Goal: Communication & Community: Answer question/provide support

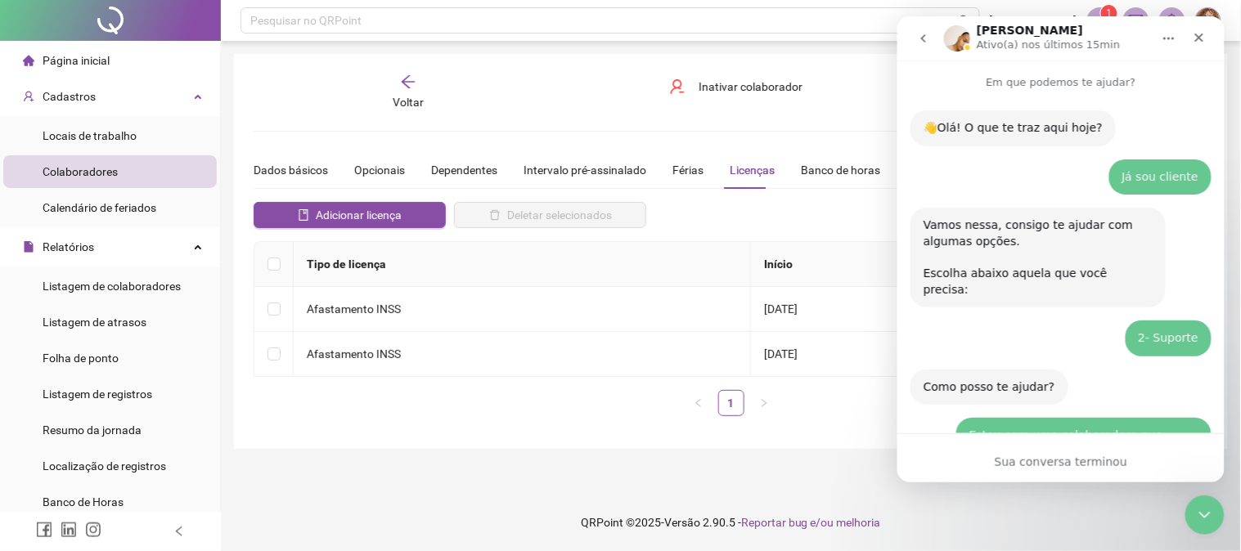
scroll to position [1333, 0]
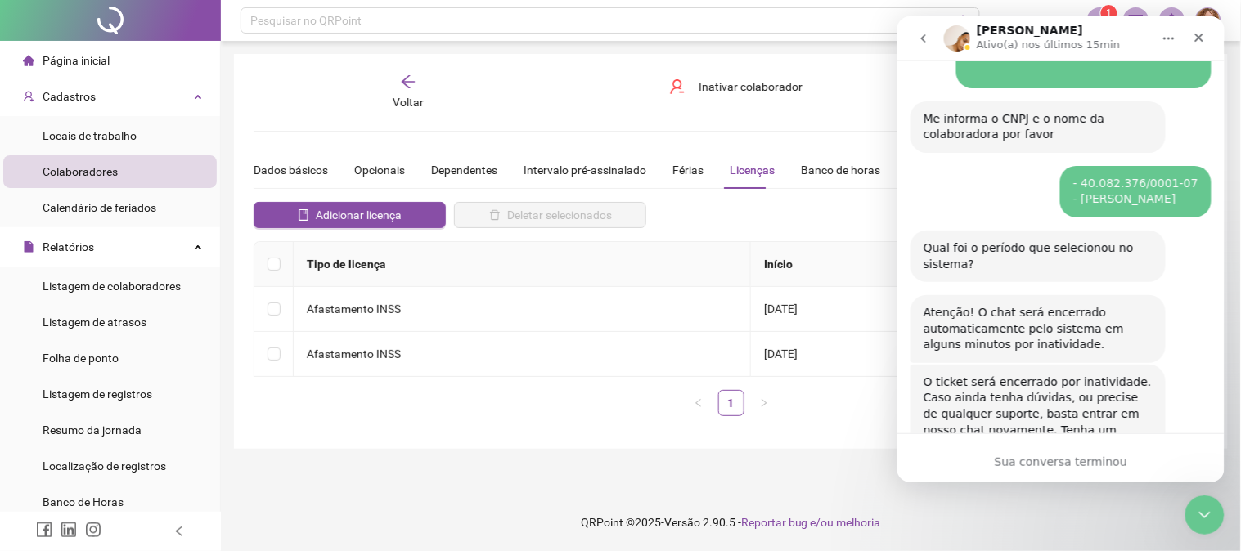
click at [1013, 240] on div "Qual foi o período que selecionou no sistema?" at bounding box center [1037, 256] width 229 height 32
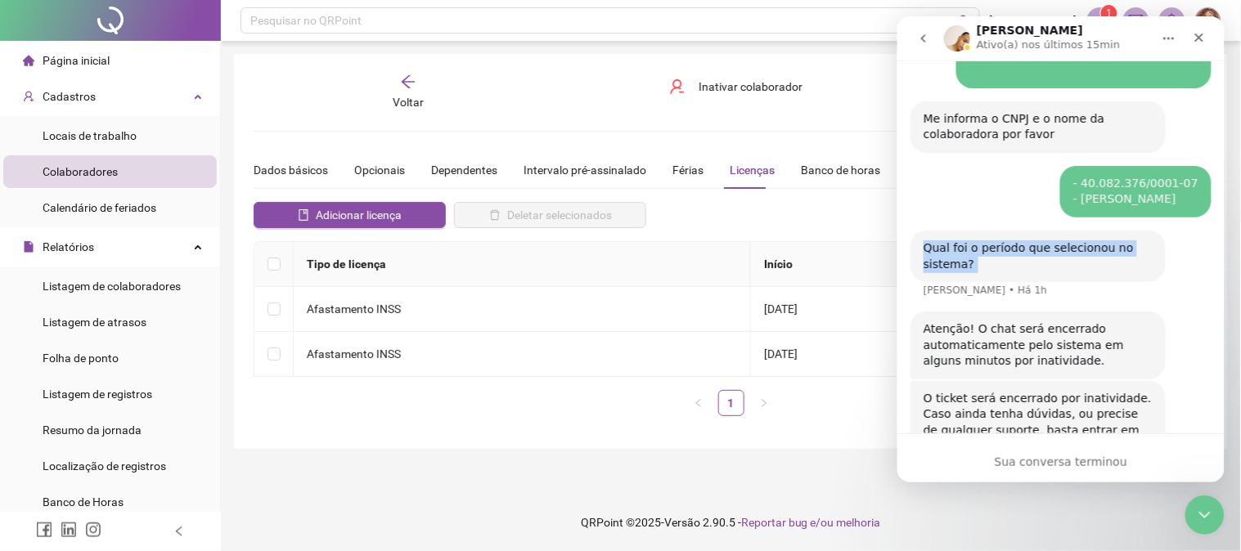
scroll to position [1350, 0]
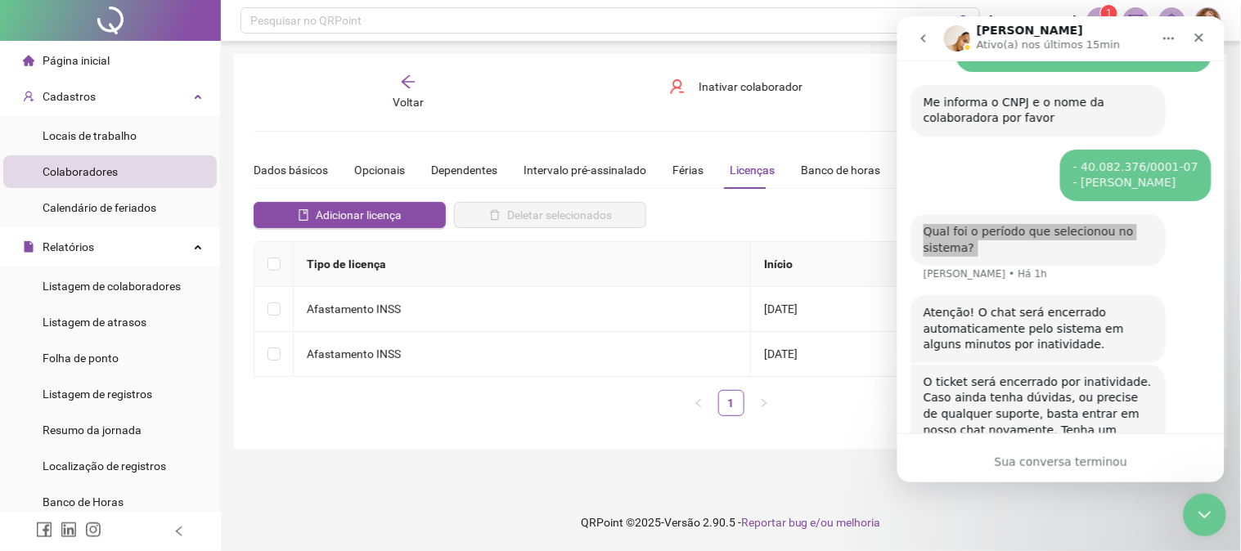
click at [1195, 511] on icon "Encerramento do Messenger da Intercom" at bounding box center [1202, 513] width 20 height 20
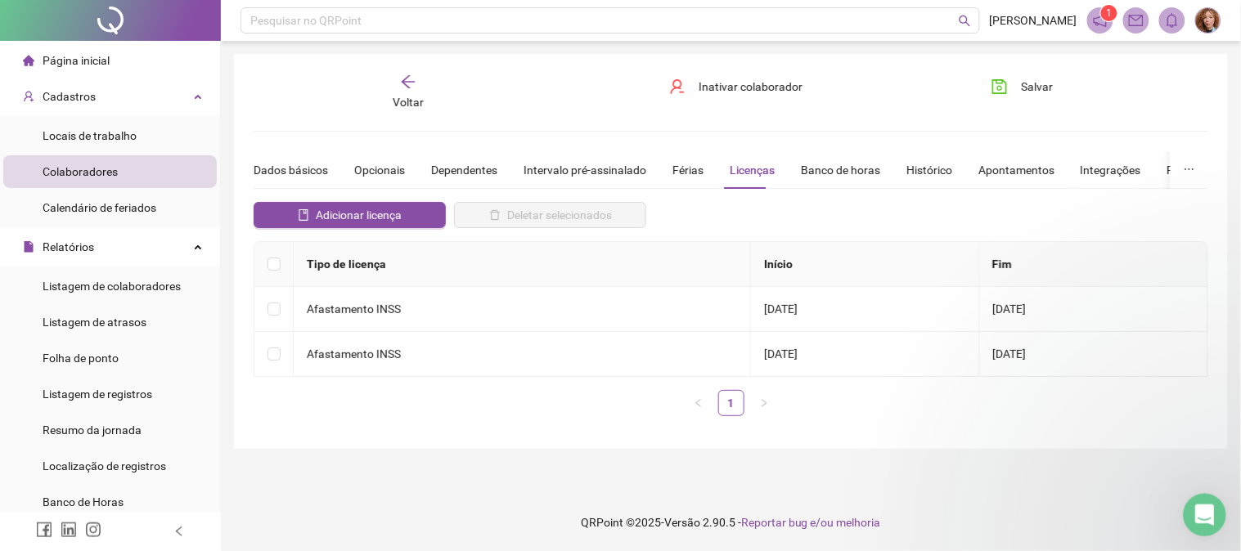
scroll to position [0, 0]
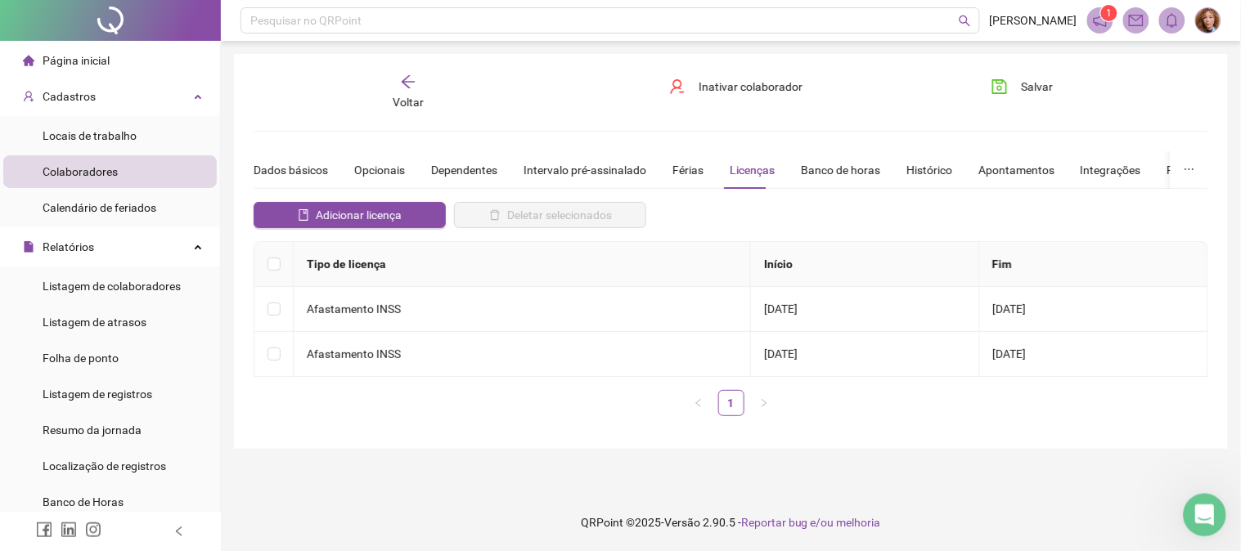
click at [1195, 510] on icon "Abertura do Messenger da Intercom" at bounding box center [1201, 513] width 27 height 27
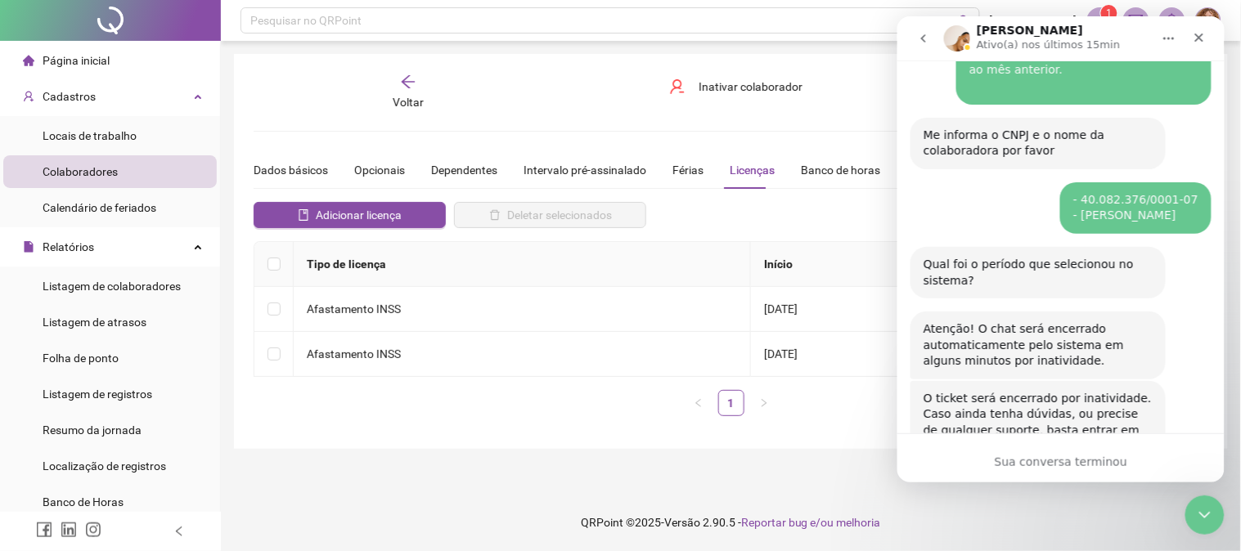
scroll to position [1317, 0]
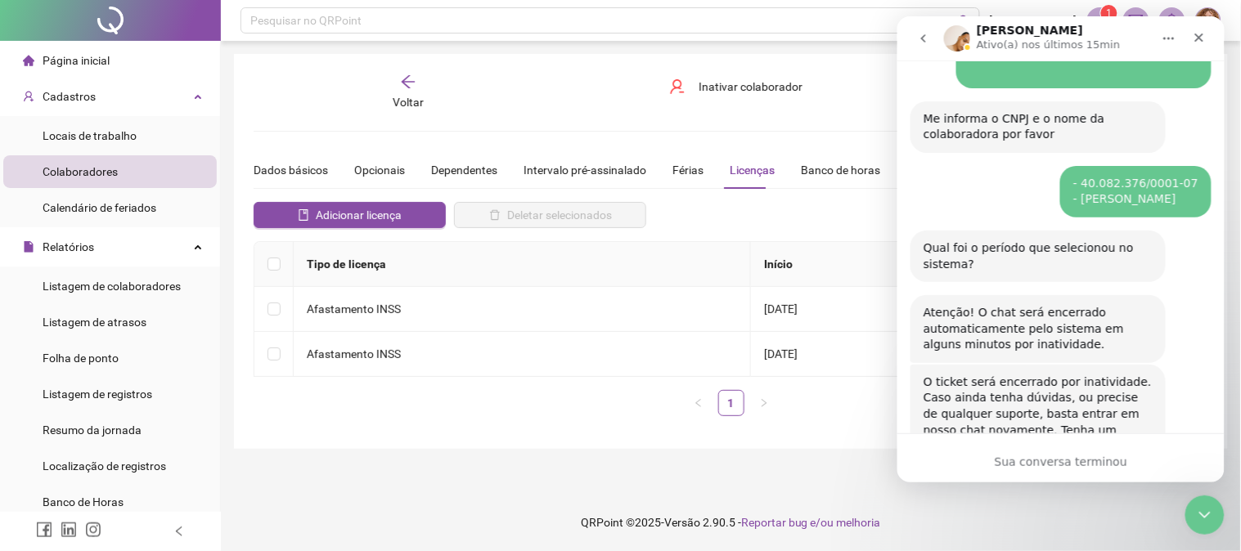
drag, startPoint x: 1038, startPoint y: 115, endPoint x: 1197, endPoint y: 142, distance: 161.1
click at [1195, 165] on div "- 40.082.376/0001-07 - [PERSON_NAME] • Há 1h" at bounding box center [1134, 191] width 151 height 52
copy div "- 40.082.376/0001-07 - [PERSON_NAME]"
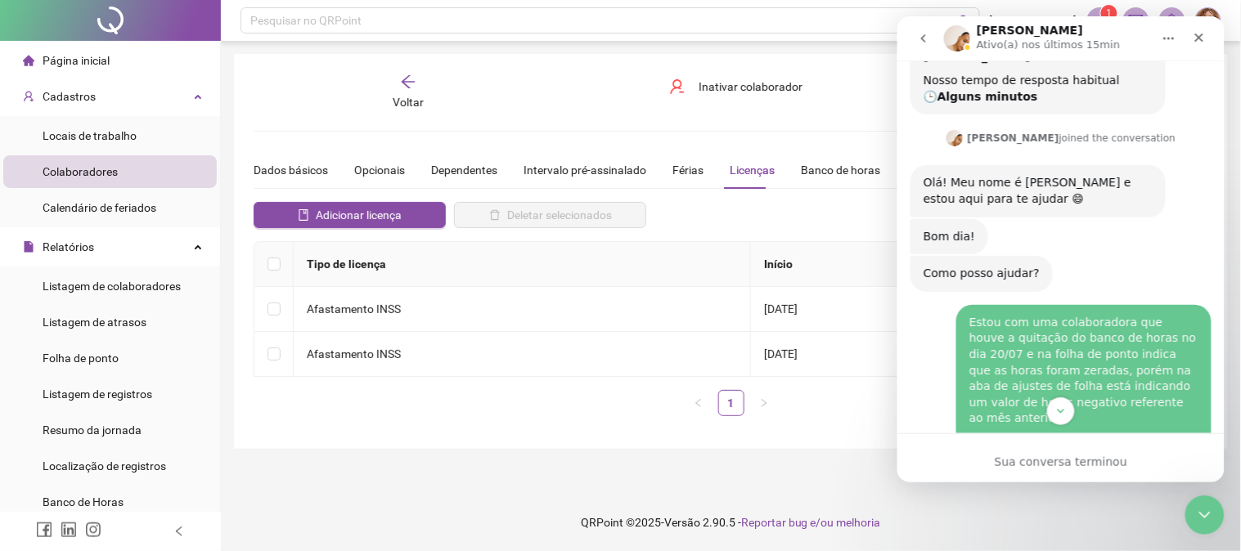
scroll to position [953, 0]
click at [1121, 313] on div "Estou com uma colaboradora que houve a quitação do banco de horas no dia 20/07 …" at bounding box center [1082, 377] width 229 height 128
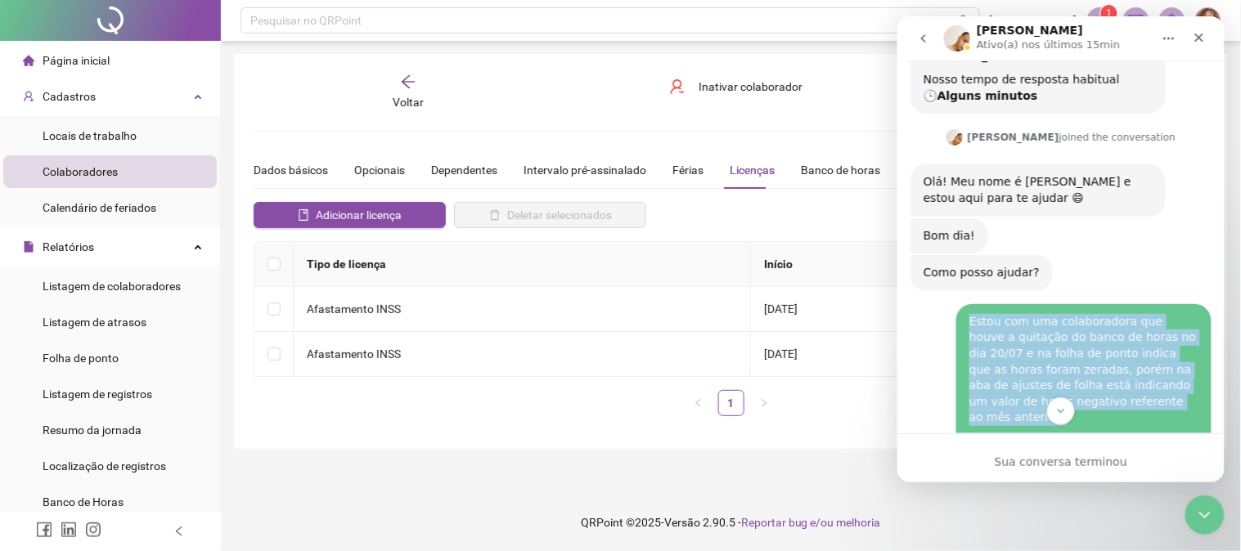
click at [1121, 313] on div "Estou com uma colaboradora que houve a quitação do banco de horas no dia 20/07 …" at bounding box center [1082, 377] width 229 height 128
copy div "Estou com uma colaboradora que houve a quitação do banco de horas no dia 20/07 …"
click at [1106, 254] on div "Como posso ajudar? [PERSON_NAME] • Há 1h" at bounding box center [1060, 278] width 301 height 49
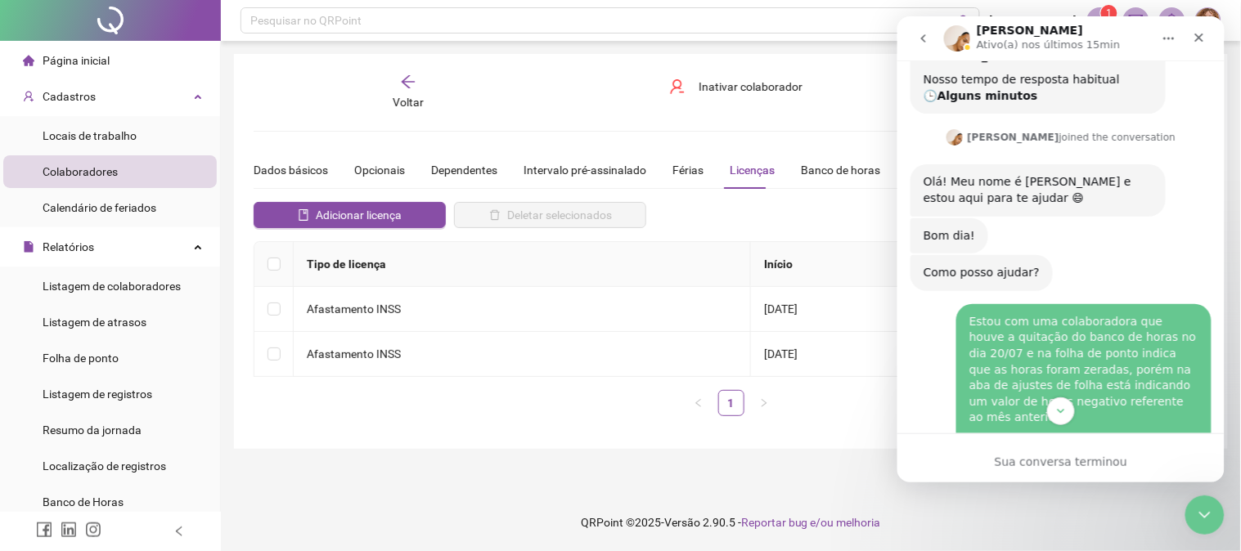
click at [918, 36] on icon "go back" at bounding box center [922, 37] width 13 height 13
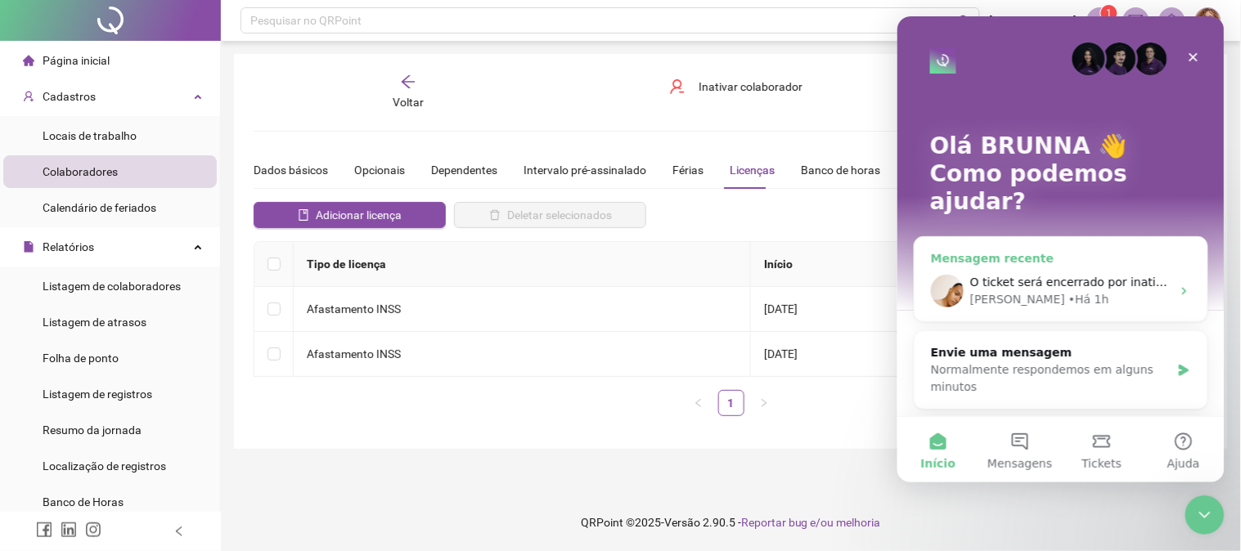
click at [1047, 284] on div "O ticket será encerrado por inatividade. Caso ainda tenha dúvidas, ou precise d…" at bounding box center [1060, 290] width 293 height 61
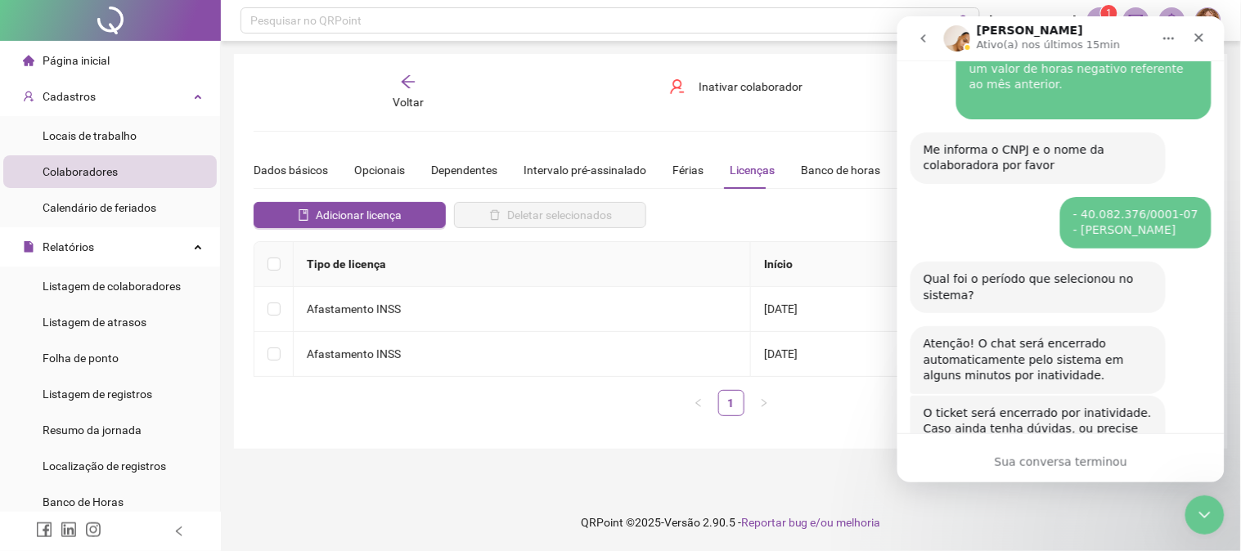
scroll to position [1317, 0]
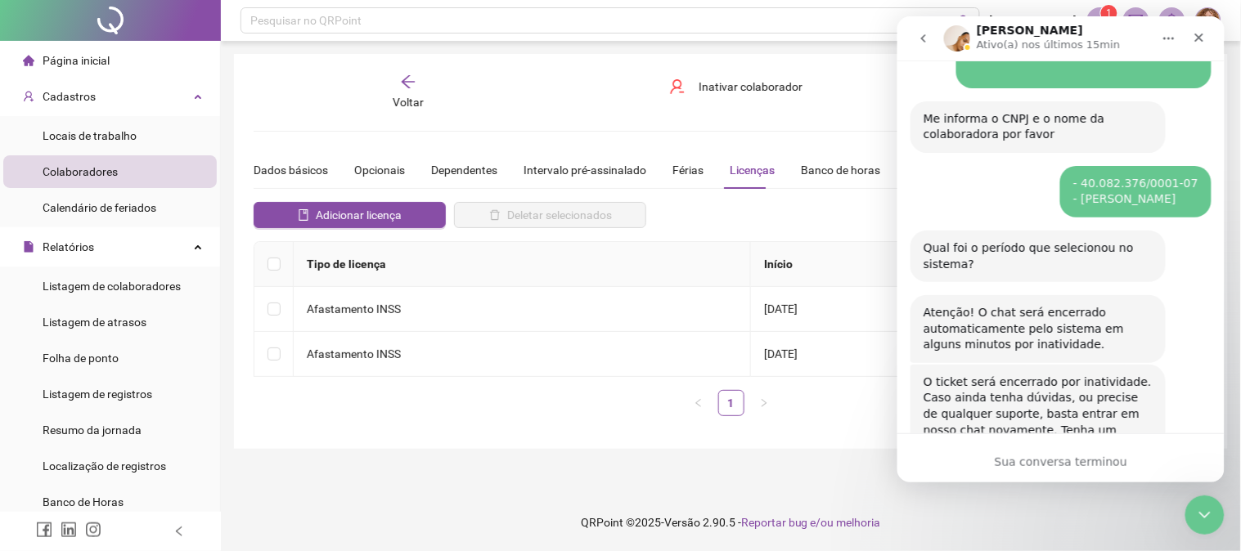
click at [927, 38] on icon "go back" at bounding box center [922, 37] width 13 height 13
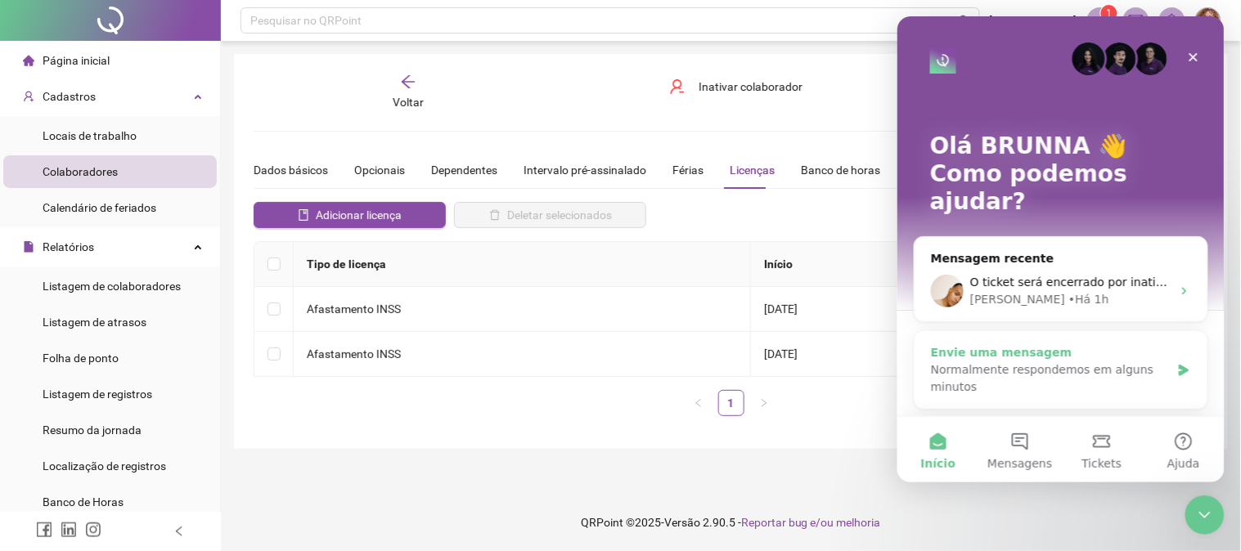
click at [1081, 361] on div "Normalmente respondemos em alguns minutos" at bounding box center [1050, 378] width 240 height 34
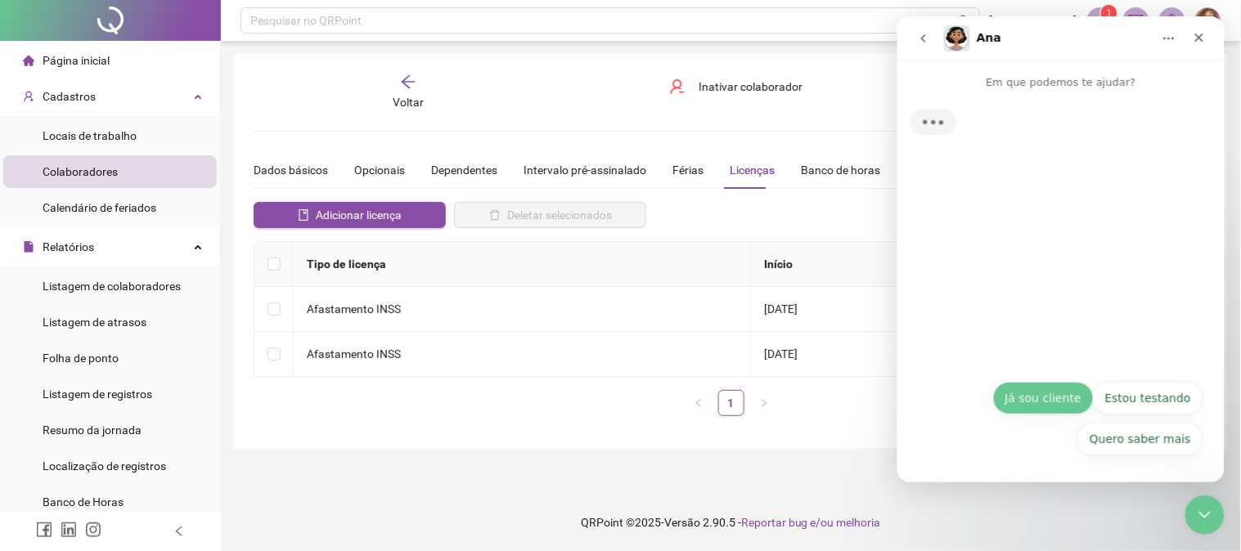
click at [1047, 397] on button "Já sou cliente" at bounding box center [1042, 397] width 101 height 33
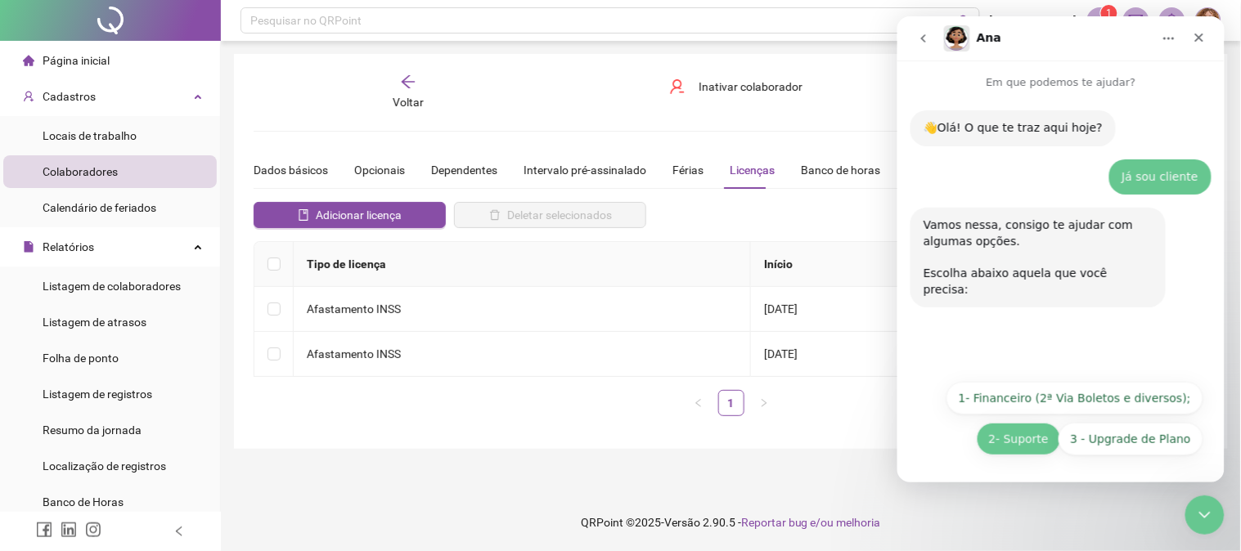
click at [1013, 447] on button "2- Suporte" at bounding box center [1018, 438] width 84 height 33
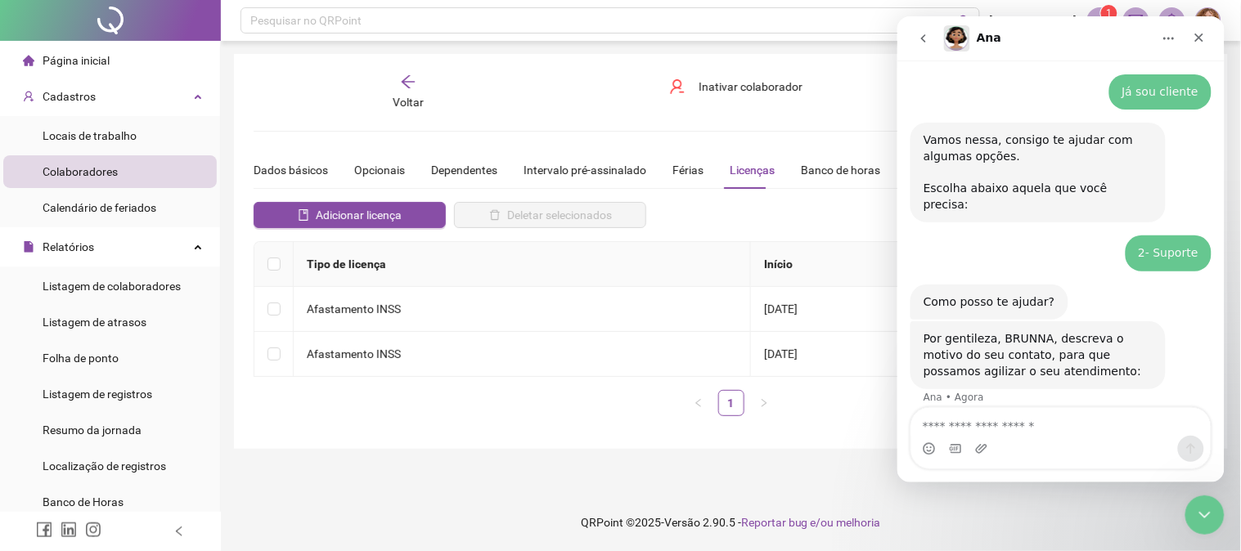
scroll to position [84, 0]
click at [1107, 363] on div "Por gentileza, [PERSON_NAME], descreva o motivo do seu contato, para que possam…" at bounding box center [1037, 355] width 255 height 68
click at [1019, 442] on div "Messenger da Intercom" at bounding box center [1059, 448] width 299 height 26
click at [1016, 429] on textarea "Envie uma mensagem..." at bounding box center [1059, 421] width 299 height 28
paste textarea "**********"
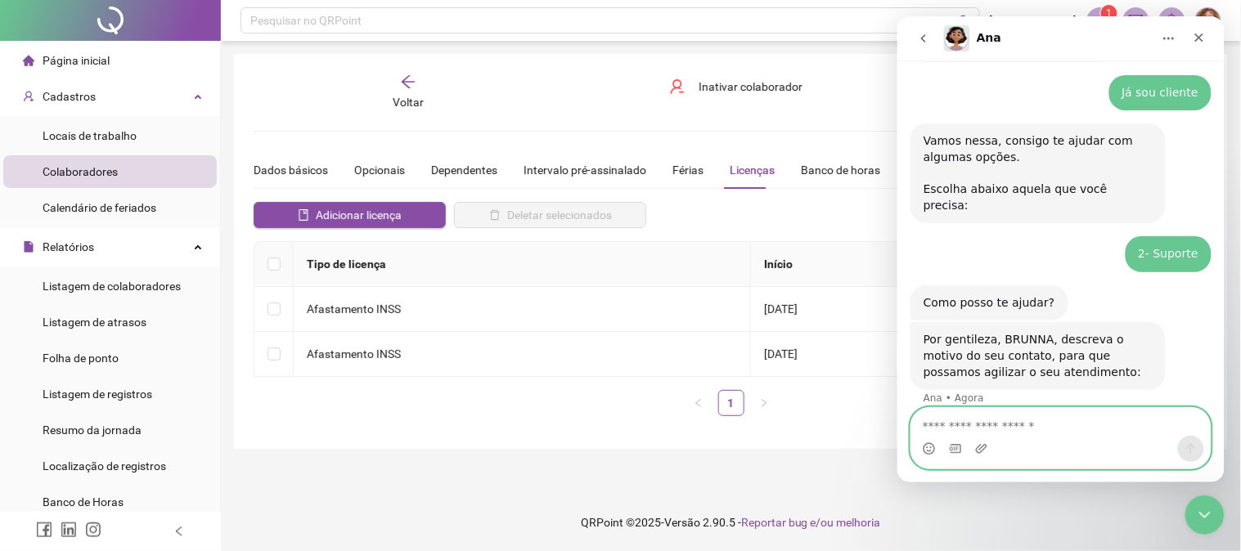
type textarea "**********"
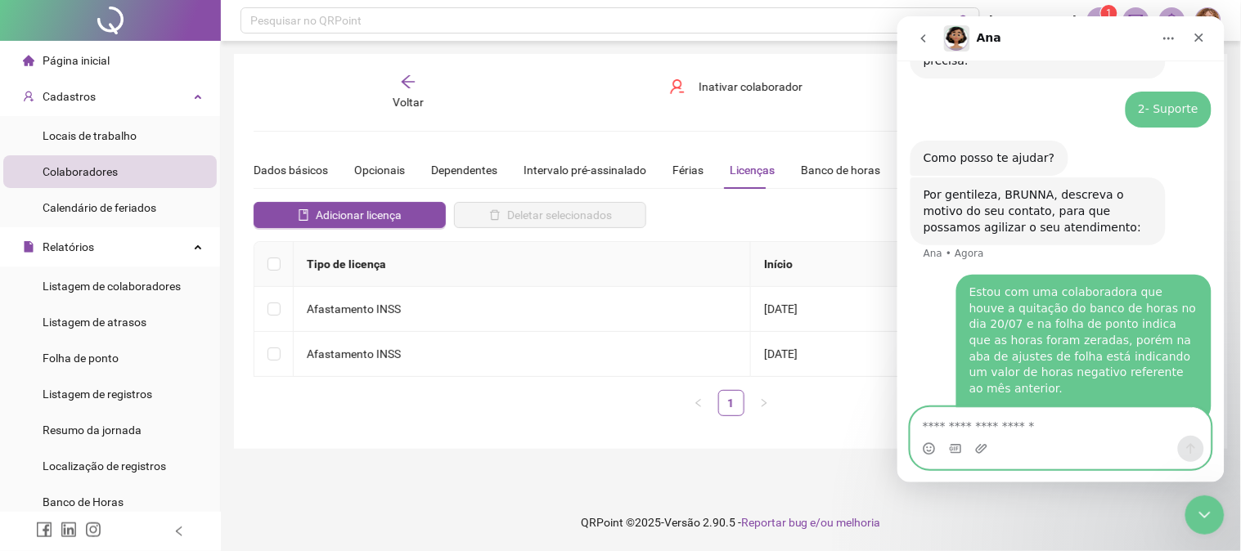
scroll to position [230, 0]
click at [972, 445] on div "Messenger da Intercom" at bounding box center [1059, 448] width 299 height 26
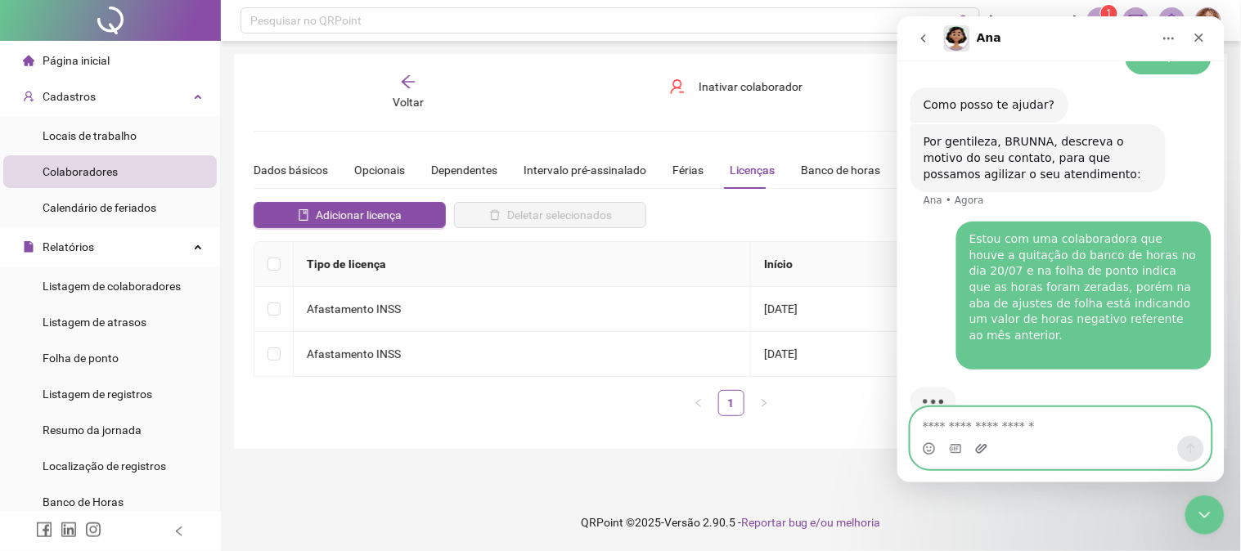
click at [980, 447] on icon "Upload do anexo" at bounding box center [980, 447] width 11 height 9
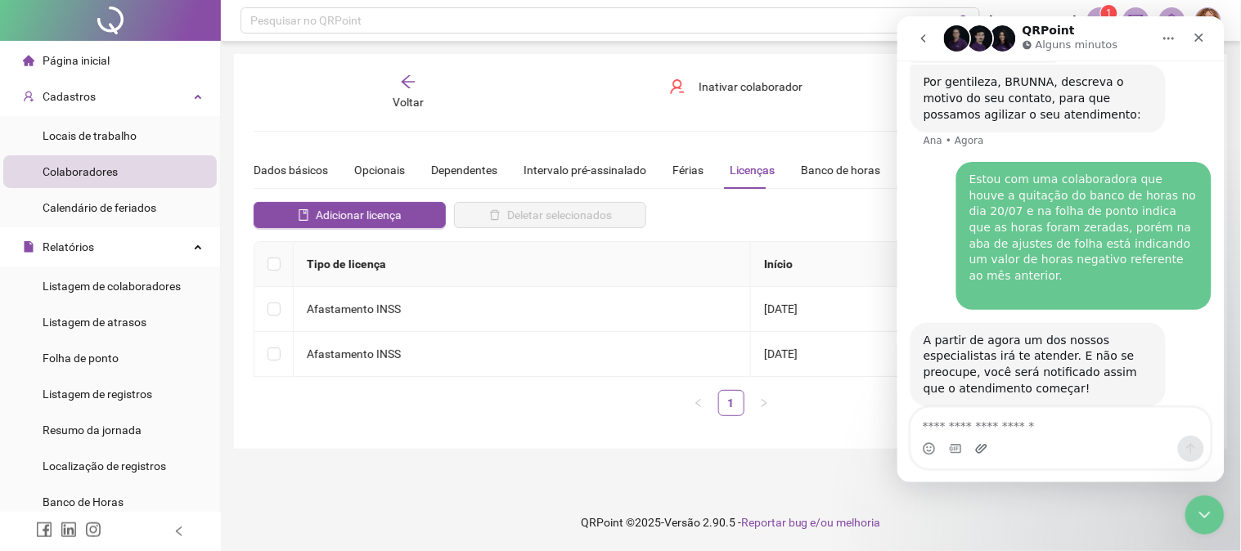
scroll to position [389, 0]
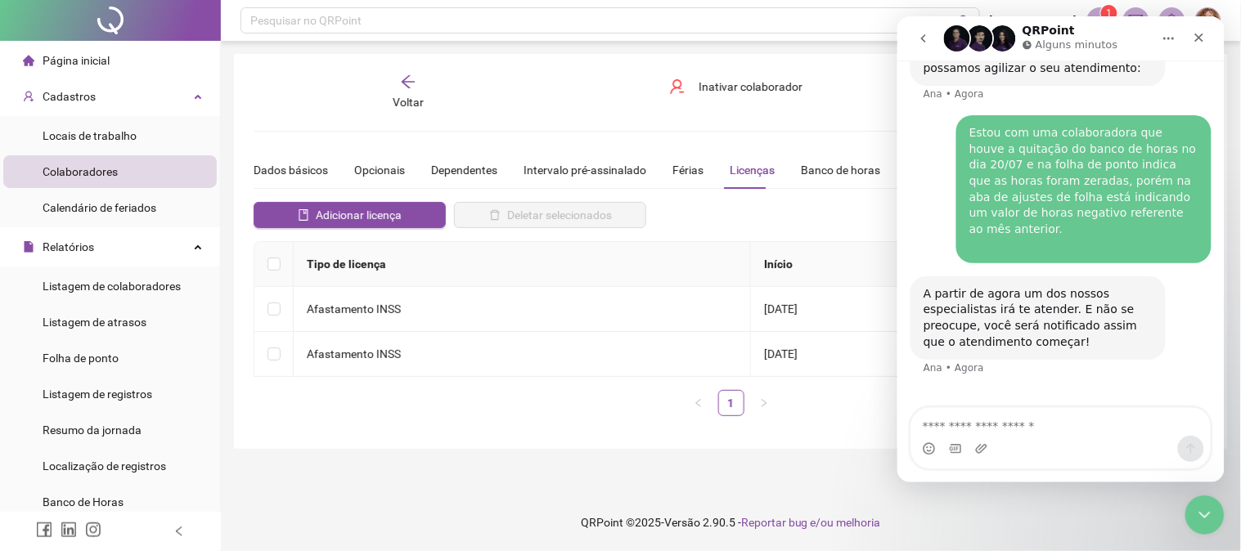
click at [1031, 151] on div "Estou com uma colaboradora que houve a quitação do banco de horas no dia 20/07 …" at bounding box center [1082, 188] width 229 height 128
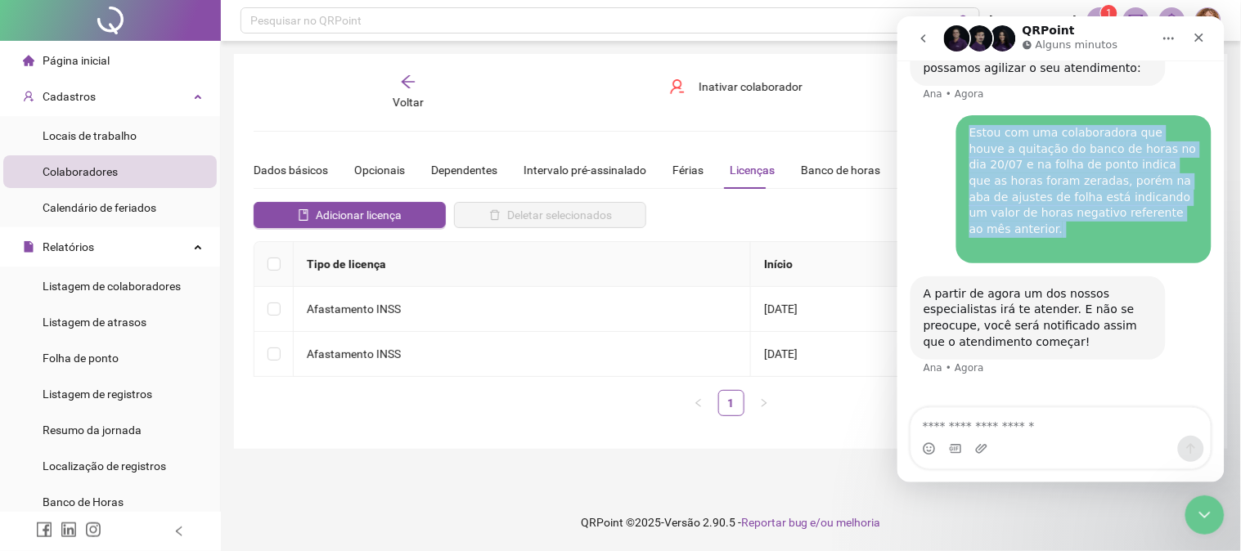
click at [1031, 151] on div "Estou com uma colaboradora que houve a quitação do banco de horas no dia 20/07 …" at bounding box center [1082, 188] width 229 height 128
copy div "Estou com uma colaboradora que houve a quitação do banco de horas no dia 20/07 …"
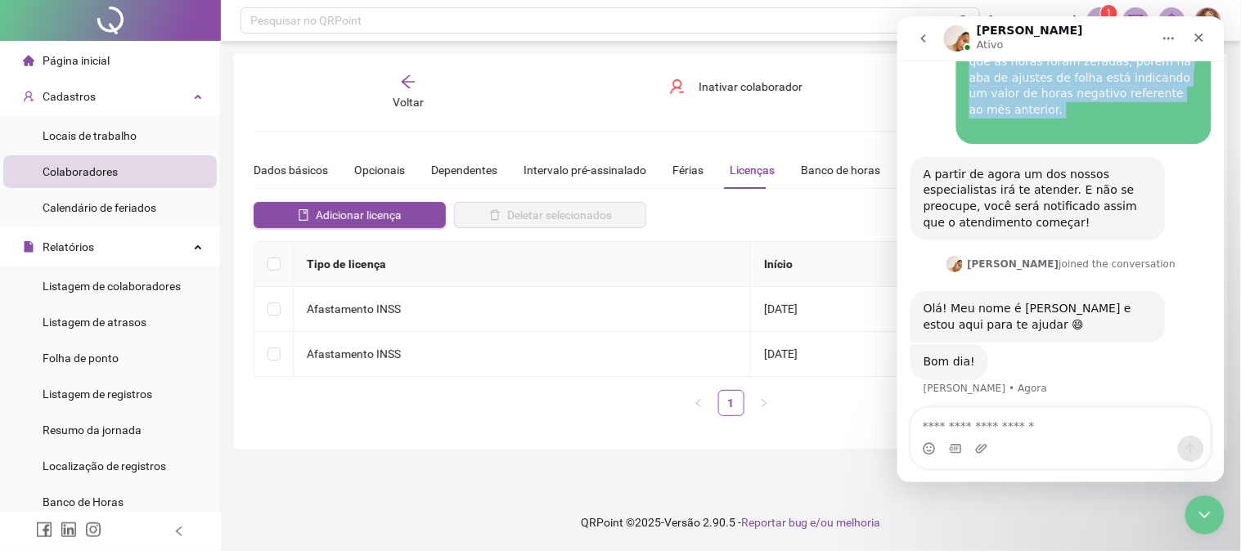
scroll to position [545, 0]
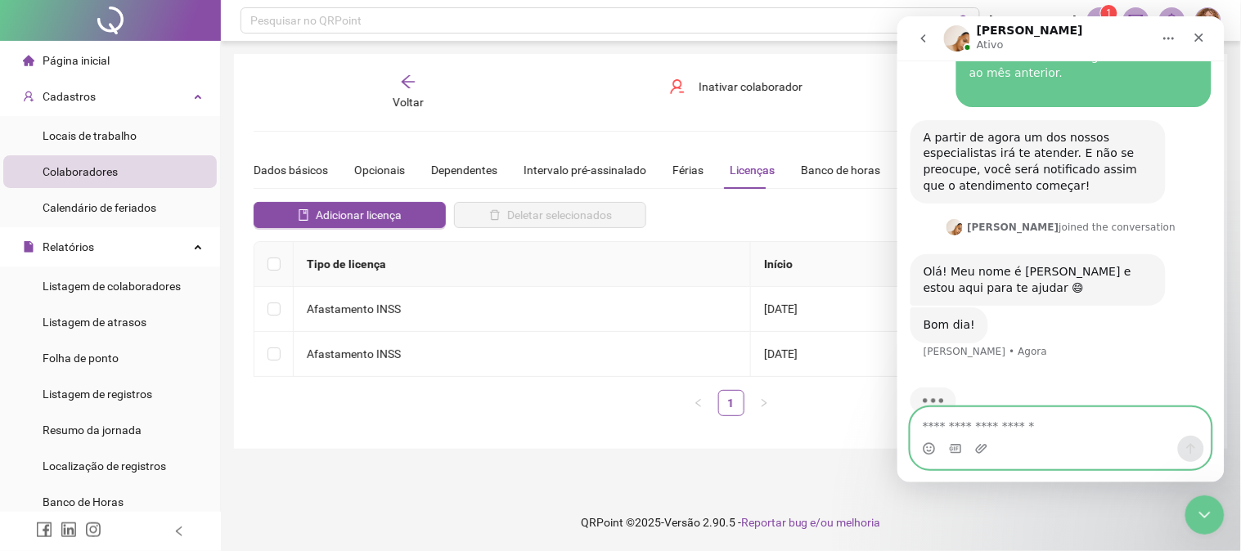
click at [990, 429] on textarea "Envie uma mensagem..." at bounding box center [1059, 421] width 299 height 28
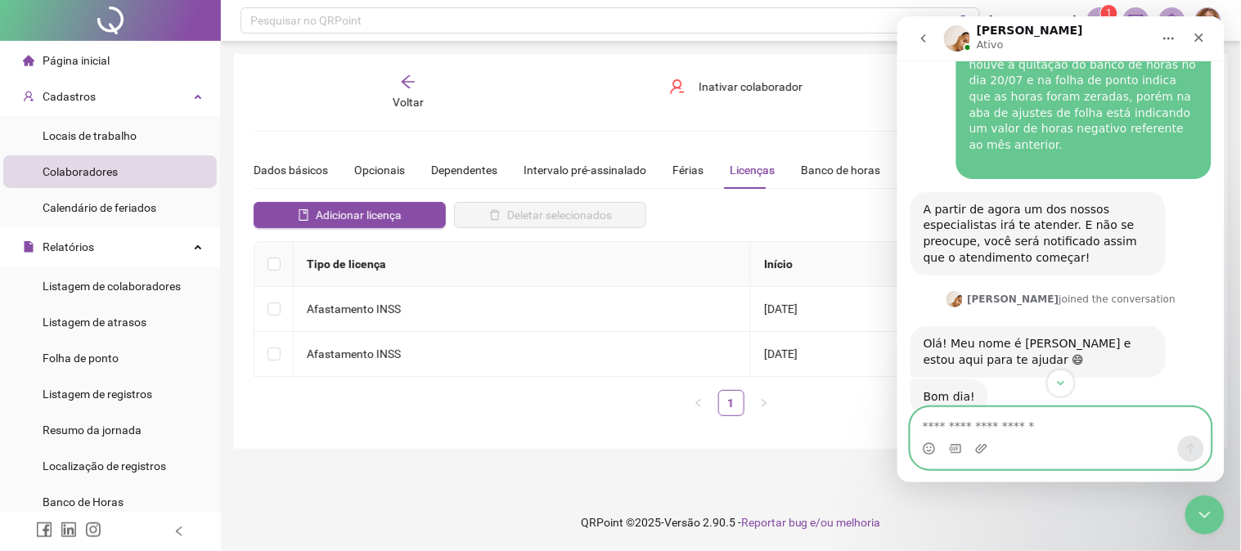
scroll to position [483, 0]
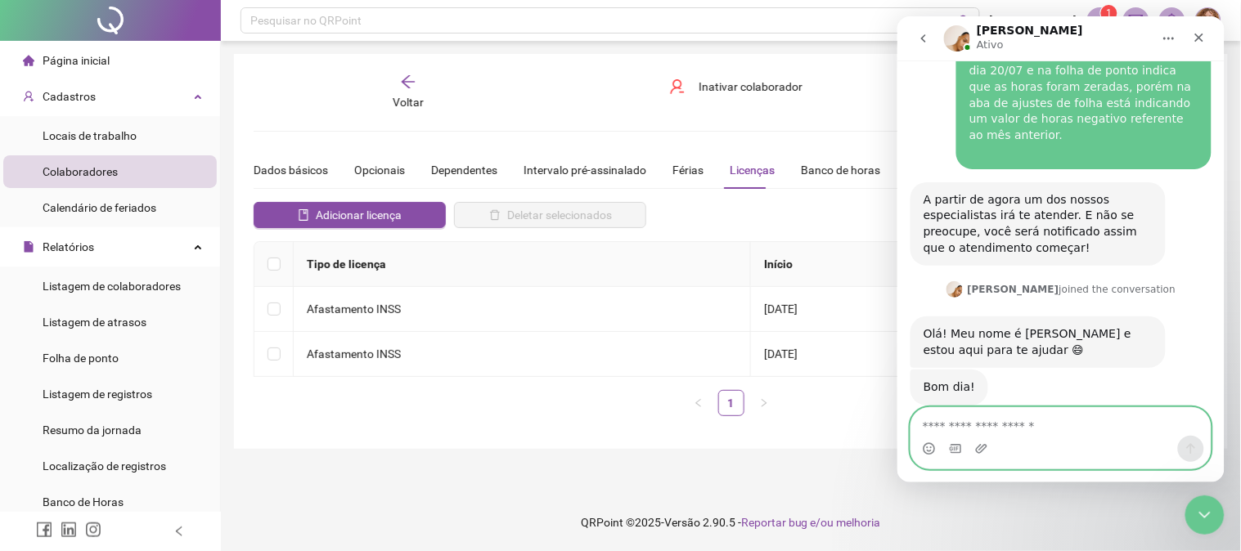
click at [983, 426] on textarea "Envie uma mensagem..." at bounding box center [1059, 421] width 299 height 28
type textarea "*"
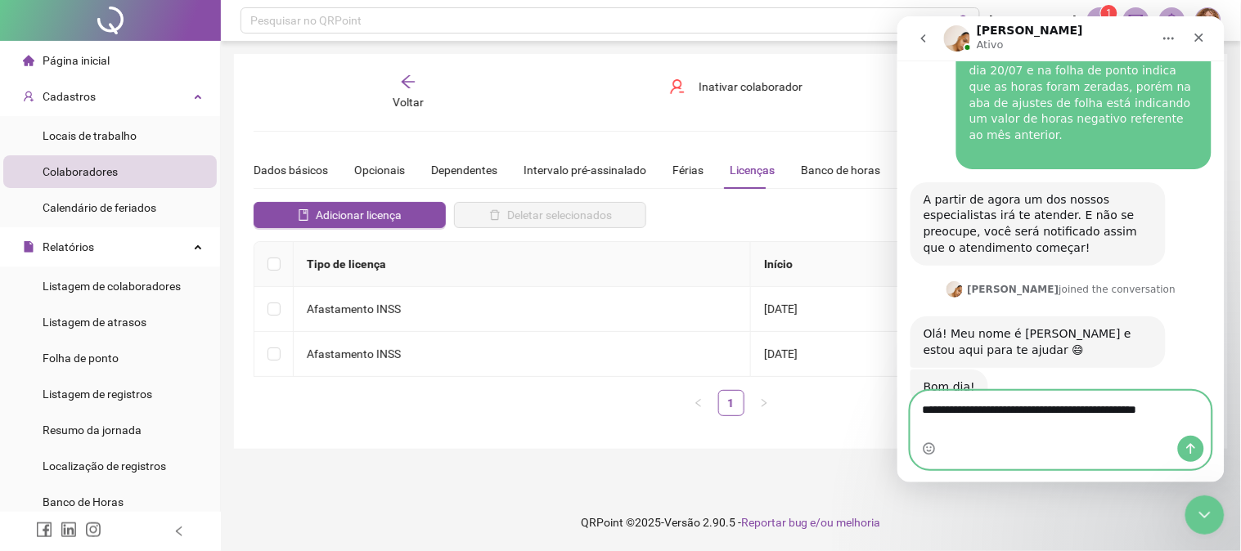
scroll to position [499, 0]
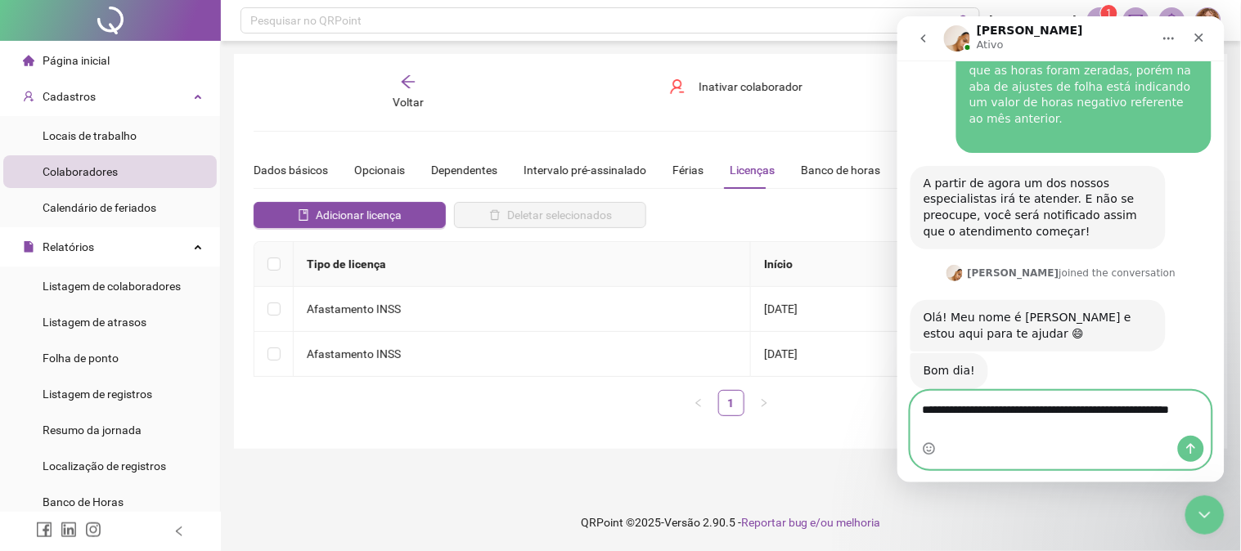
type textarea "**********"
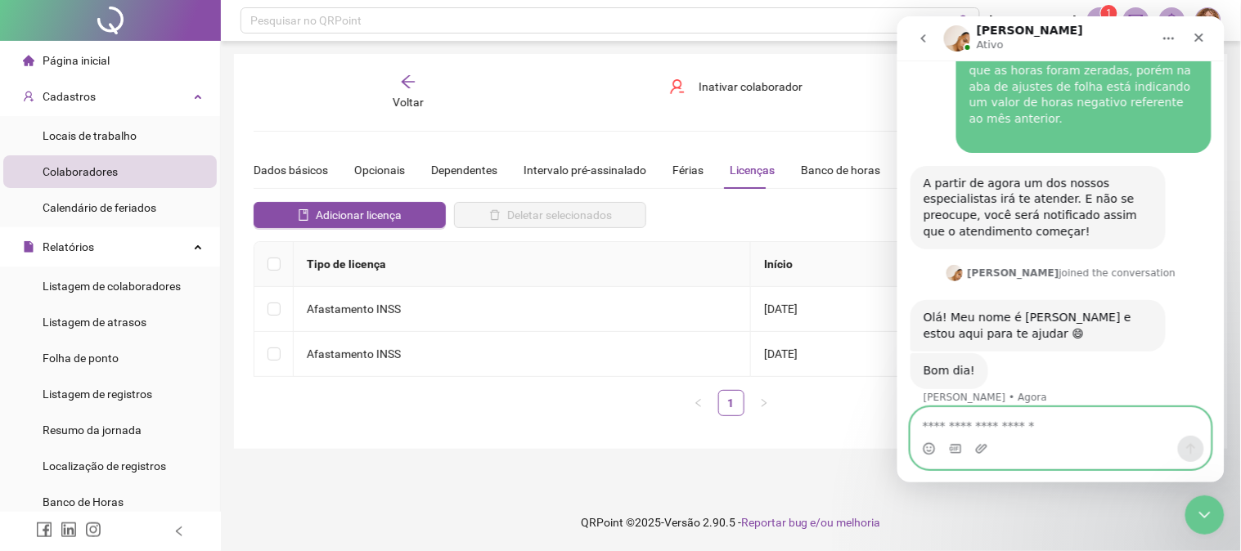
scroll to position [546, 0]
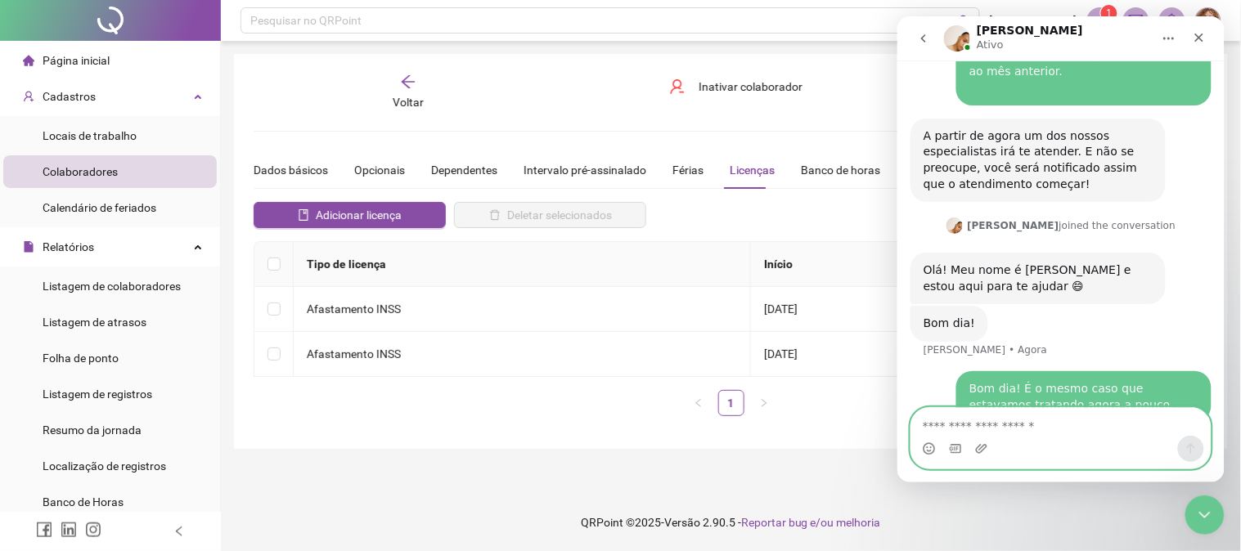
paste textarea "**********"
type textarea "**********"
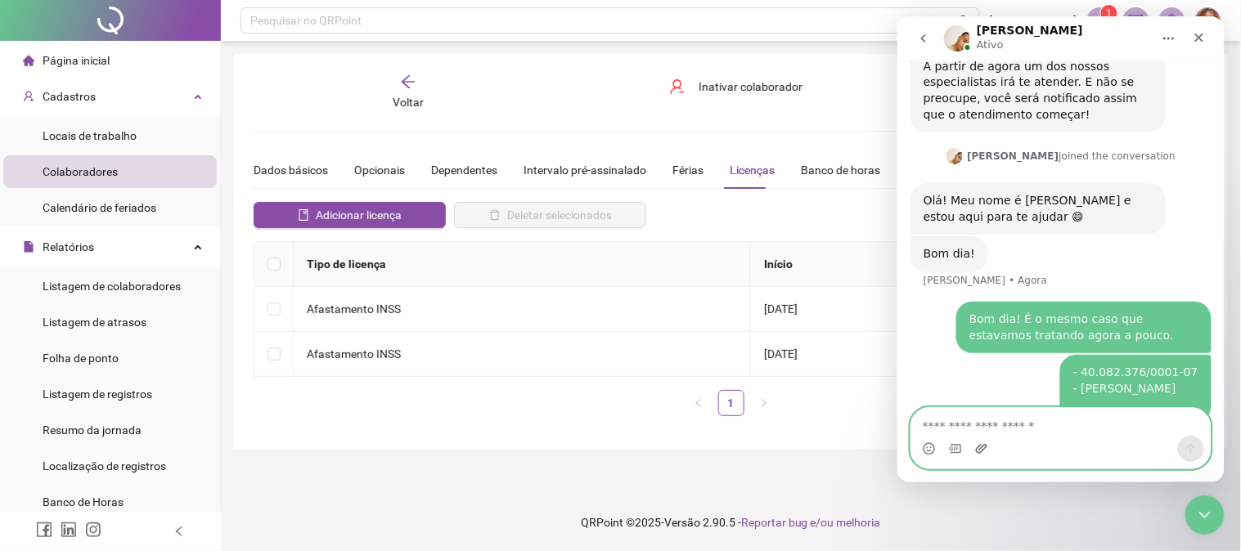
scroll to position [617, 0]
click at [981, 447] on icon "Upload do anexo" at bounding box center [980, 447] width 11 height 9
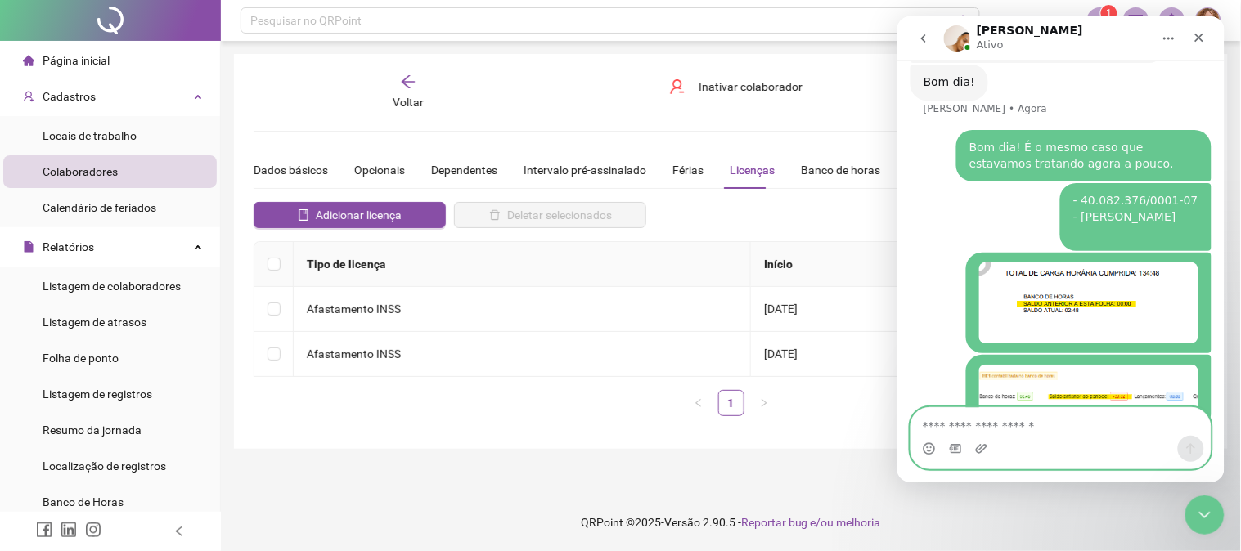
scroll to position [796, 0]
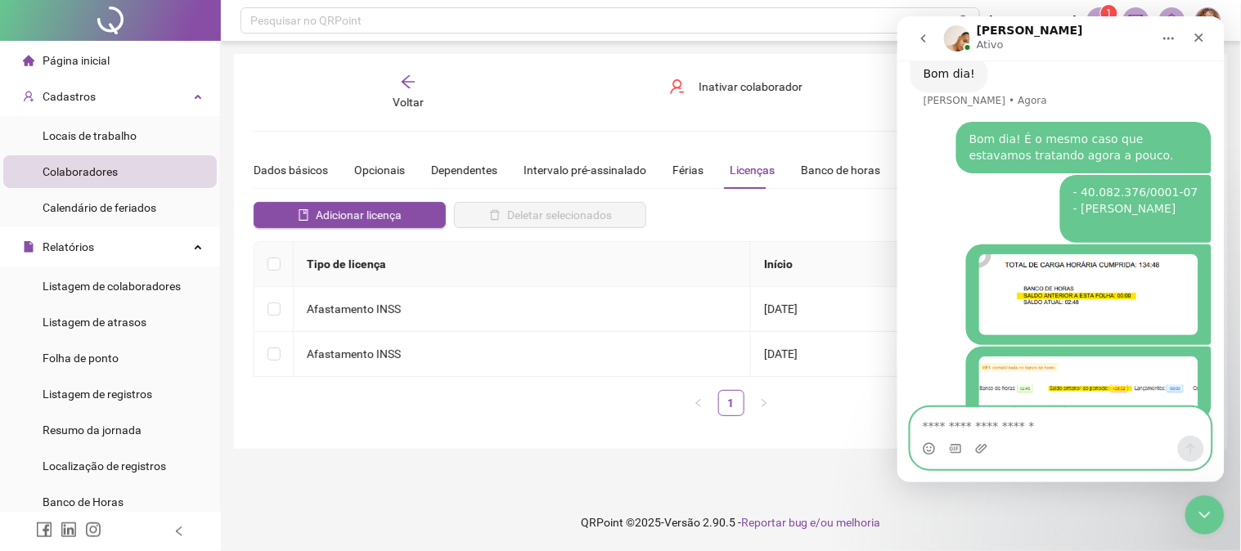
click at [1035, 422] on textarea "Envie uma mensagem..." at bounding box center [1059, 421] width 299 height 28
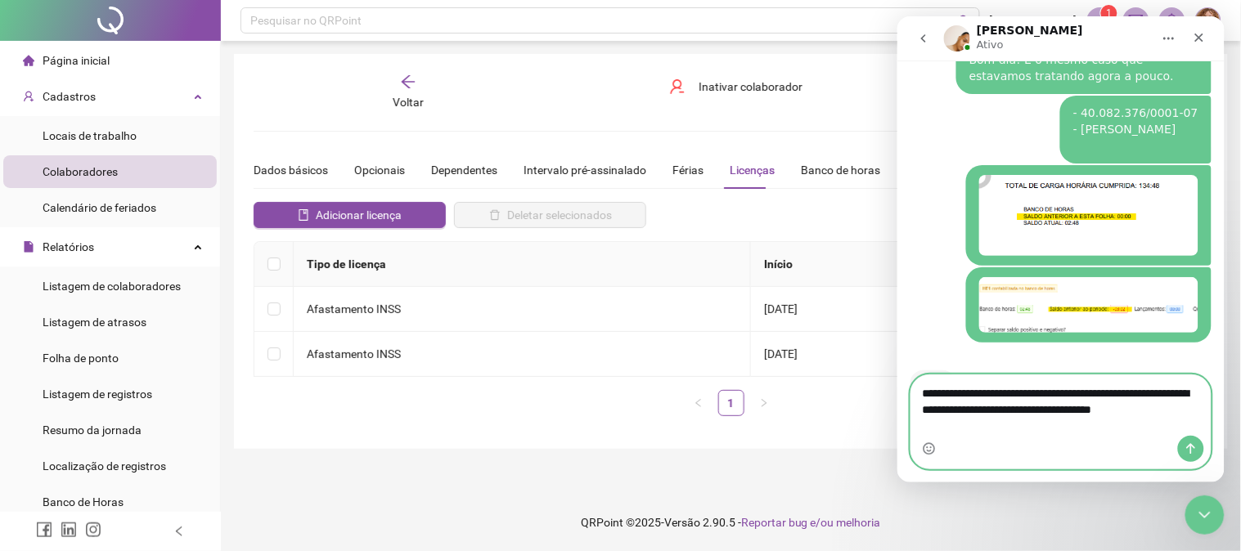
scroll to position [892, 0]
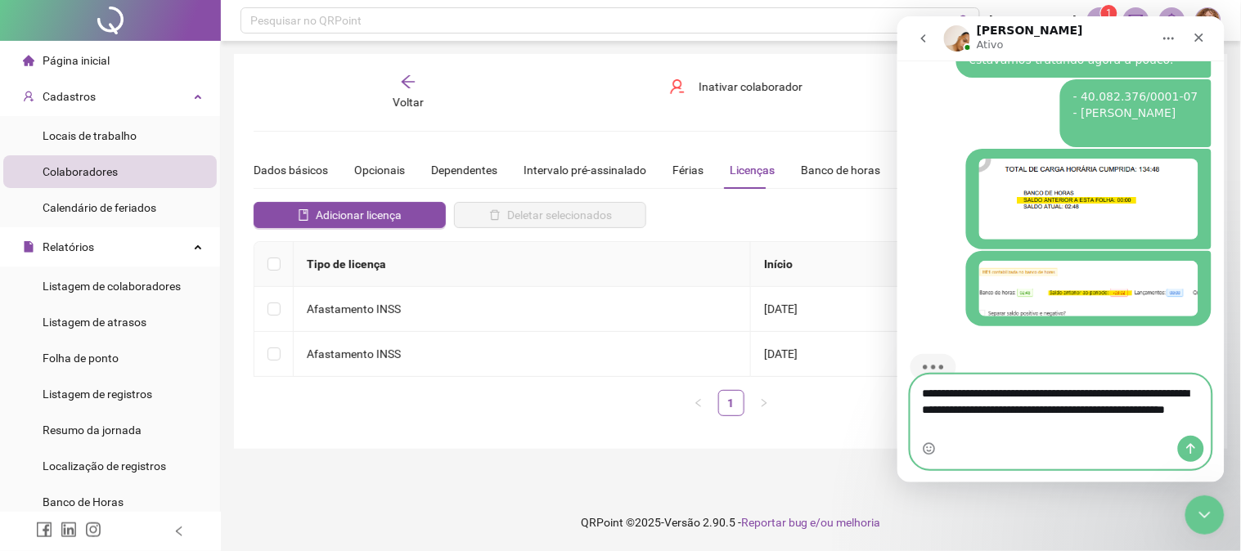
type textarea "**********"
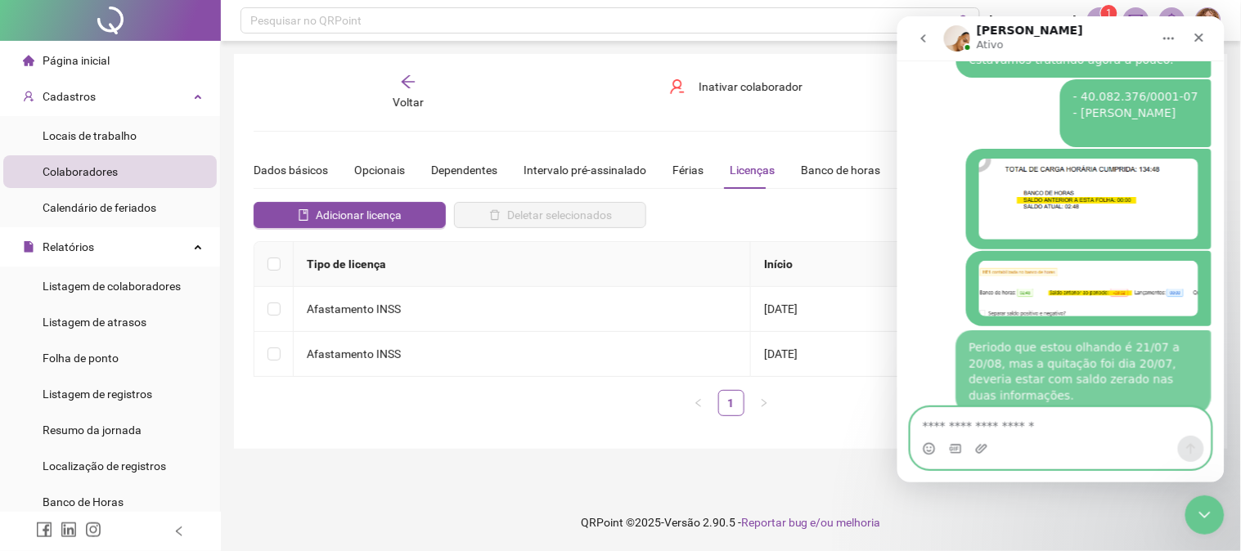
scroll to position [927, 0]
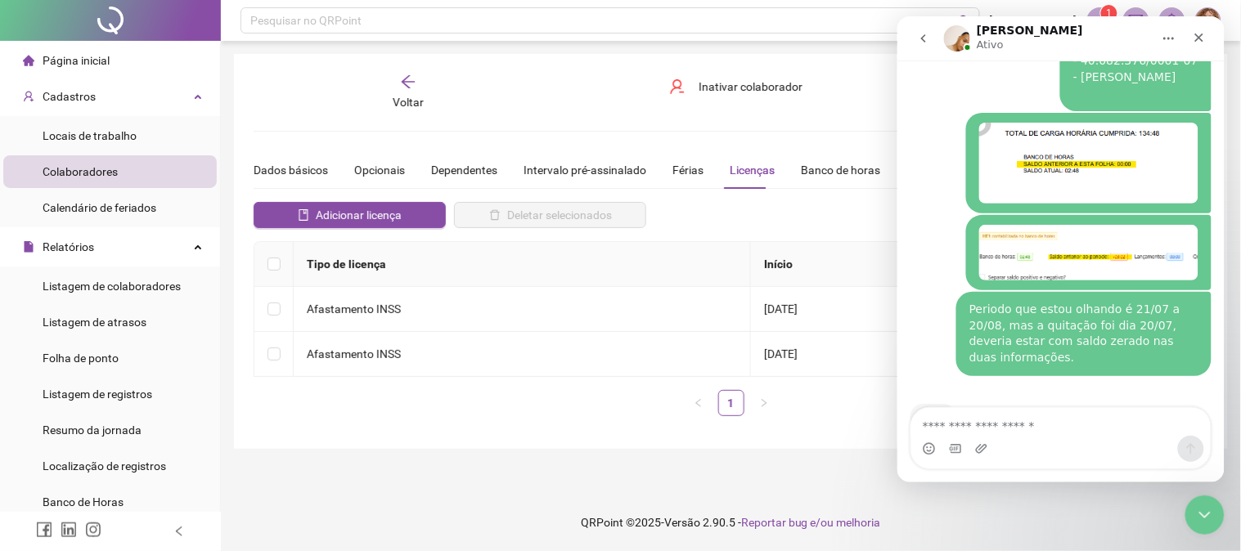
click at [991, 301] on div "Periodo que estou olhando é 21/07 a 20/08, mas a quitação foi dia 20/07, deveri…" at bounding box center [1082, 333] width 229 height 64
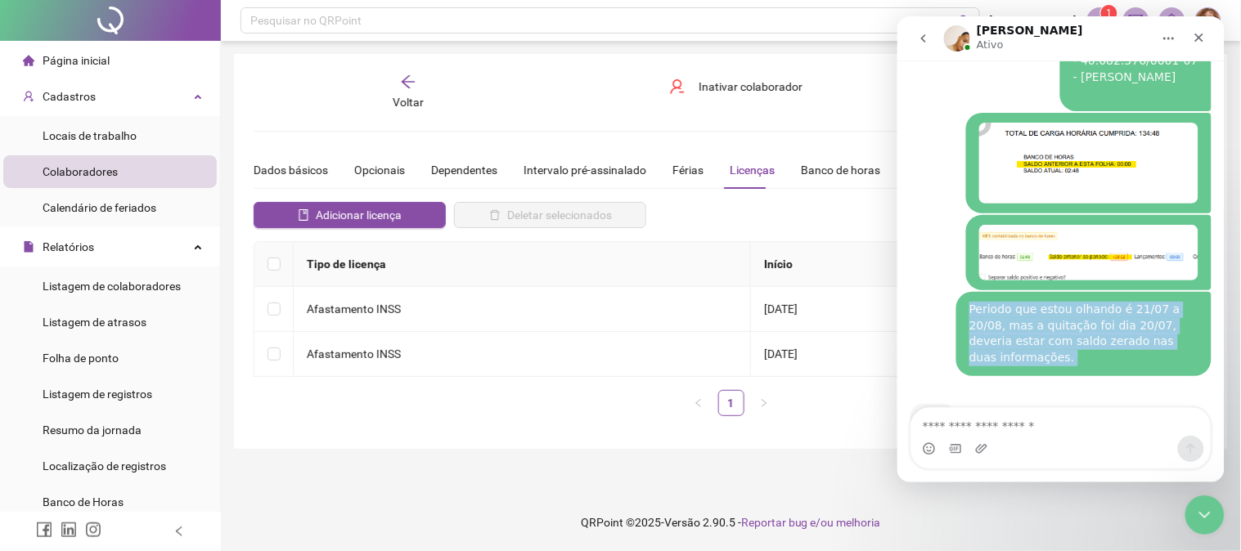
click at [991, 301] on div "Periodo que estou olhando é 21/07 a 20/08, mas a quitação foi dia 20/07, deveri…" at bounding box center [1082, 333] width 229 height 64
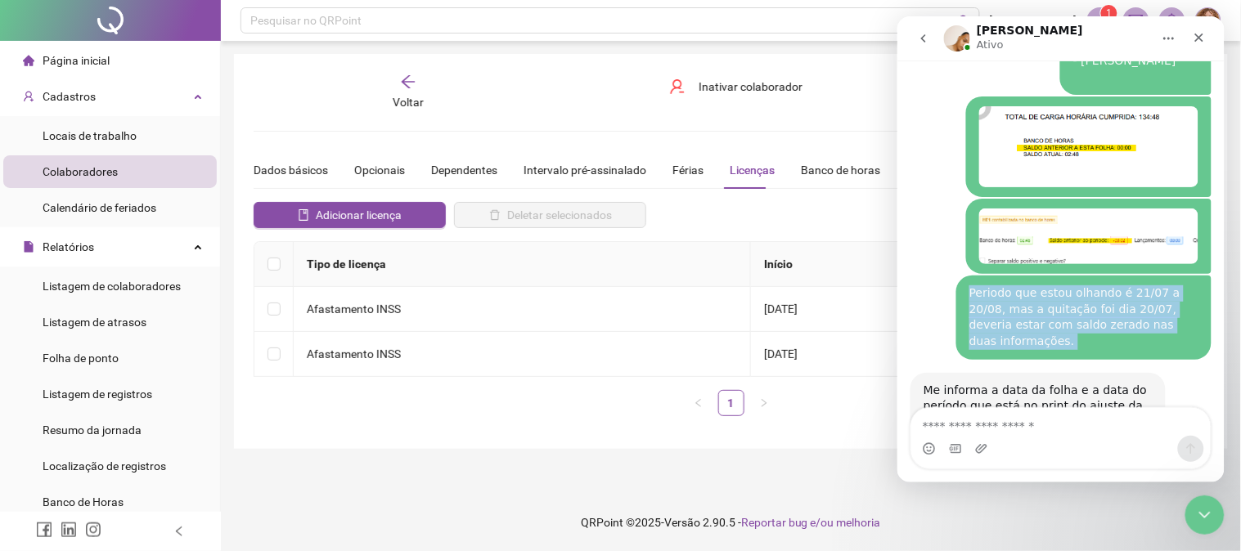
scroll to position [929, 0]
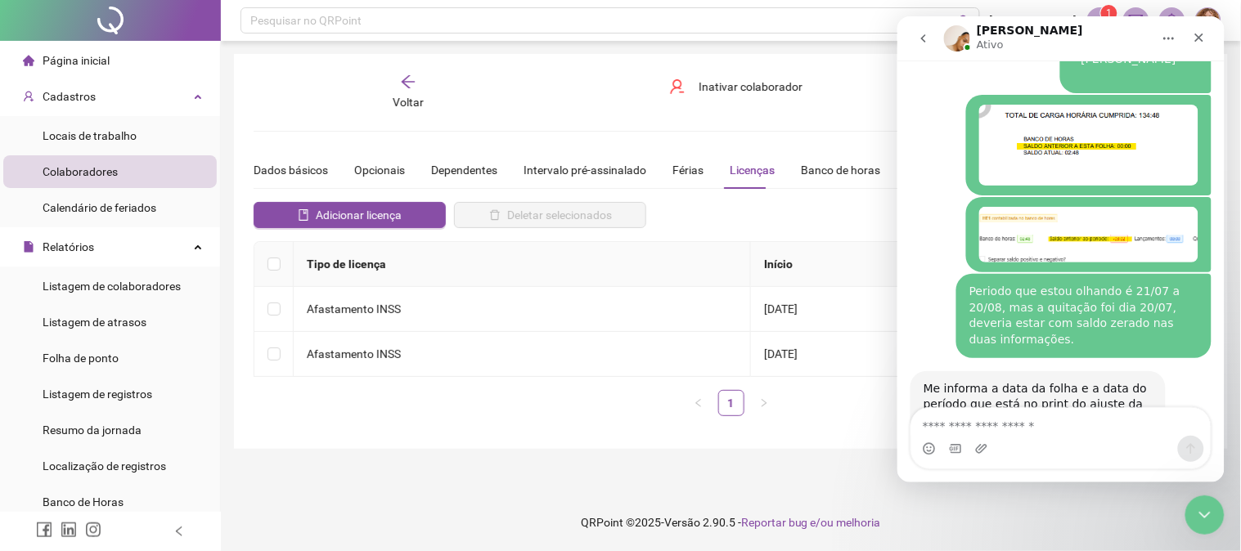
click at [1062, 380] on div "Me informa a data da folha e a data do período que está no print do ajuste da f…" at bounding box center [1037, 404] width 229 height 48
click at [1023, 434] on textarea "Envie uma mensagem..." at bounding box center [1059, 421] width 299 height 28
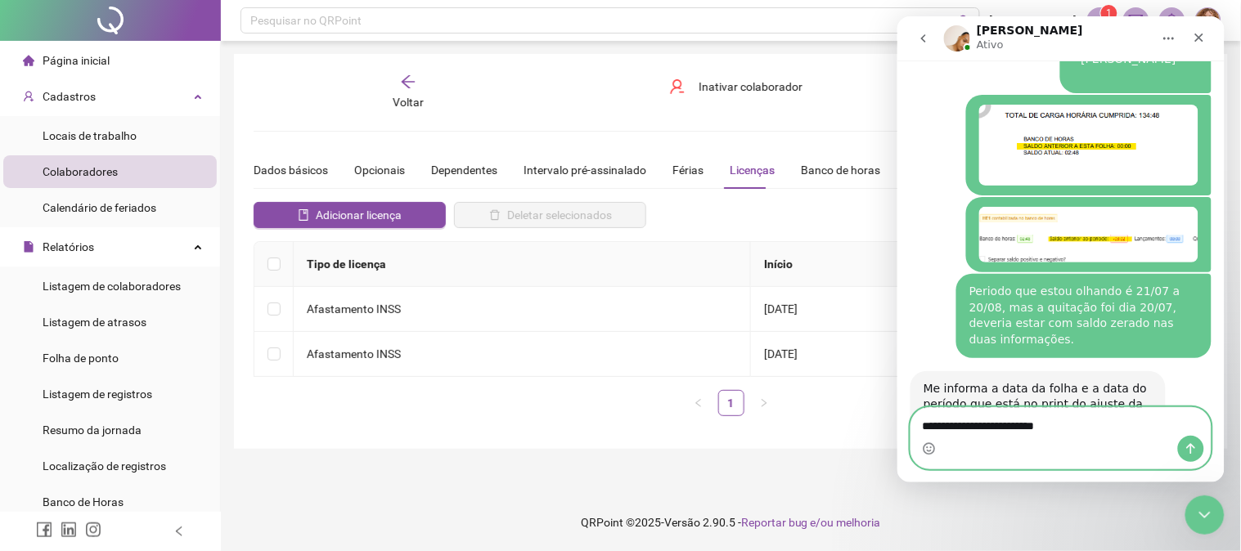
type textarea "**********"
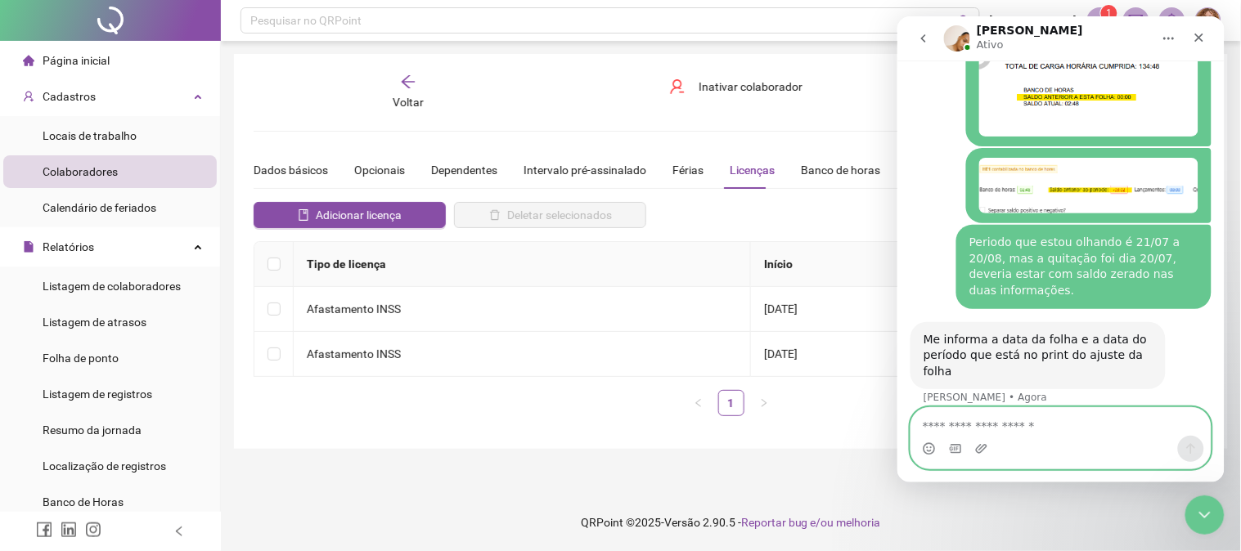
scroll to position [977, 0]
click at [1001, 431] on textarea "Envie uma mensagem..." at bounding box center [1059, 421] width 299 height 28
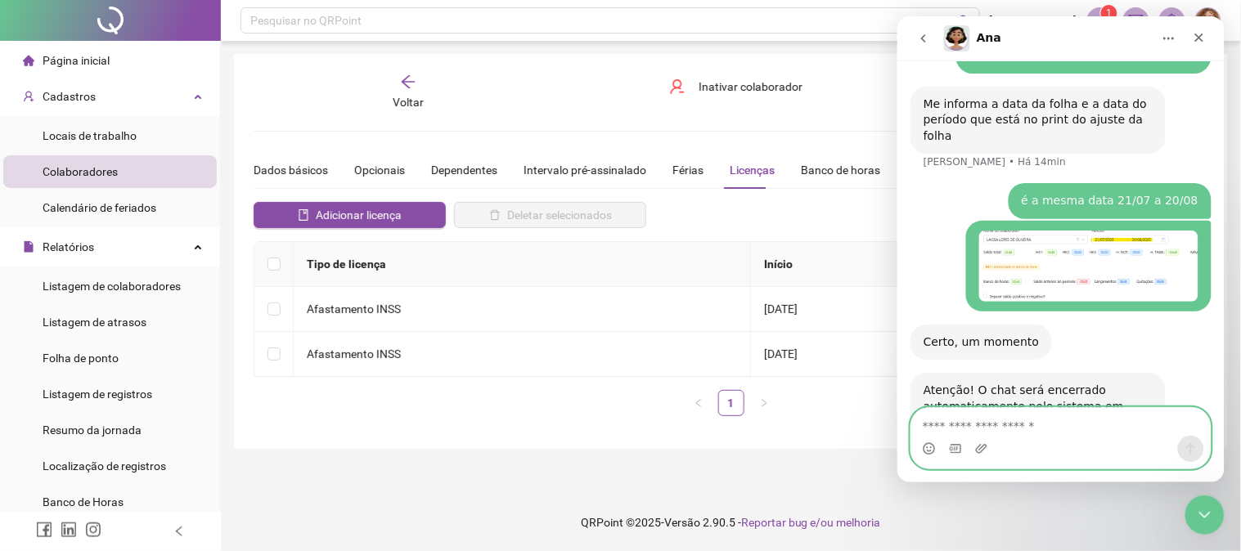
scroll to position [1216, 0]
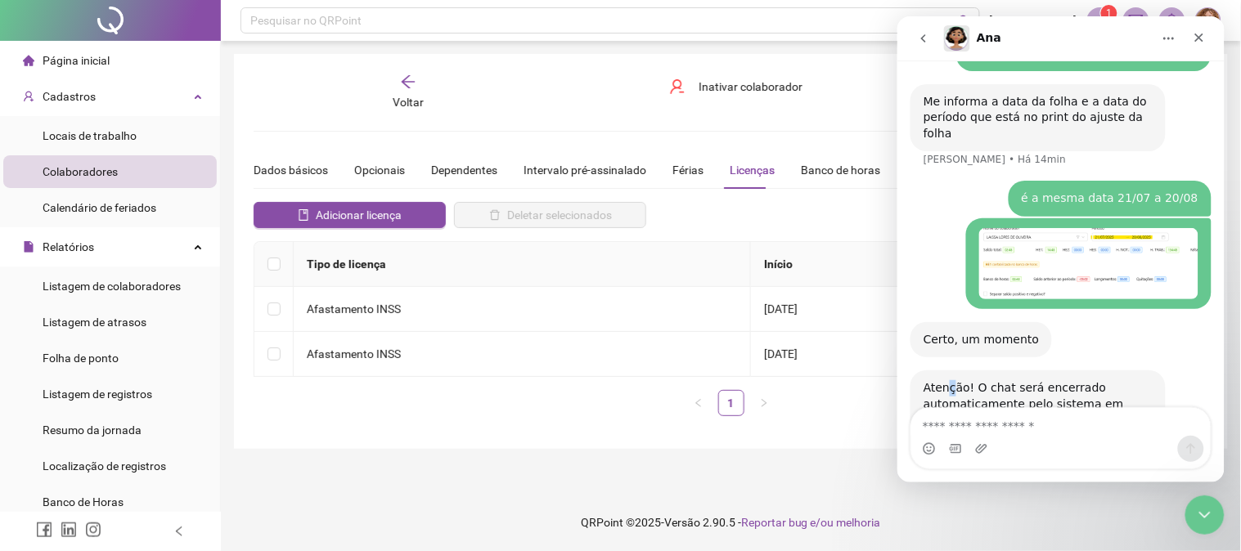
click at [949, 380] on div "Atenção! O chat será encerrado automaticamente pelo sistema em alguns minutos p…" at bounding box center [1037, 404] width 229 height 48
click at [966, 331] on div "Certo, um momento" at bounding box center [980, 339] width 115 height 16
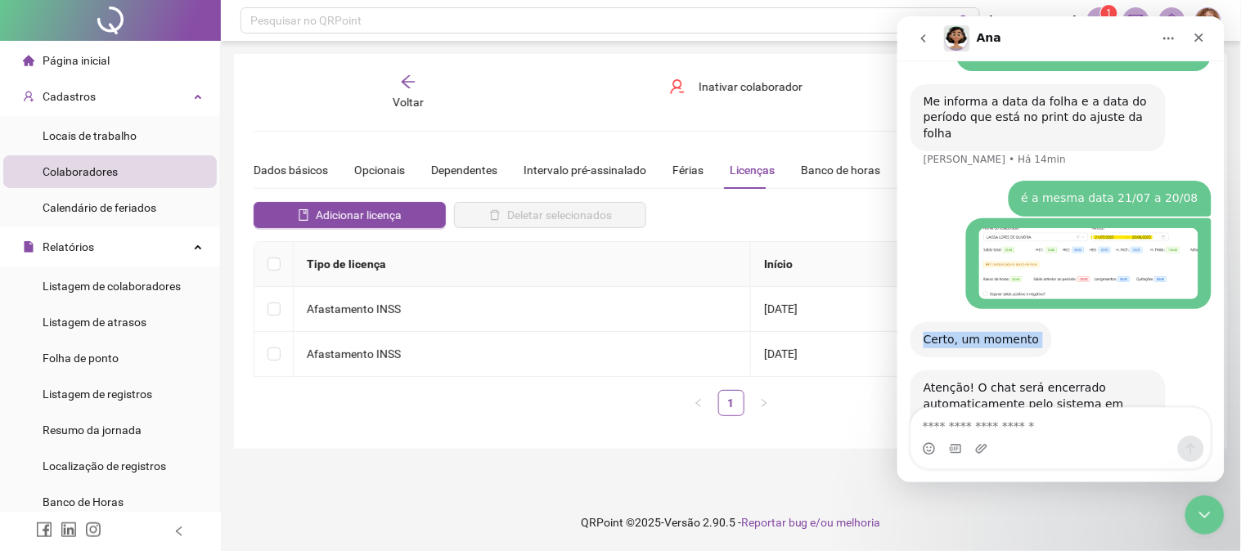
click at [966, 331] on div "Certo, um momento" at bounding box center [980, 339] width 115 height 16
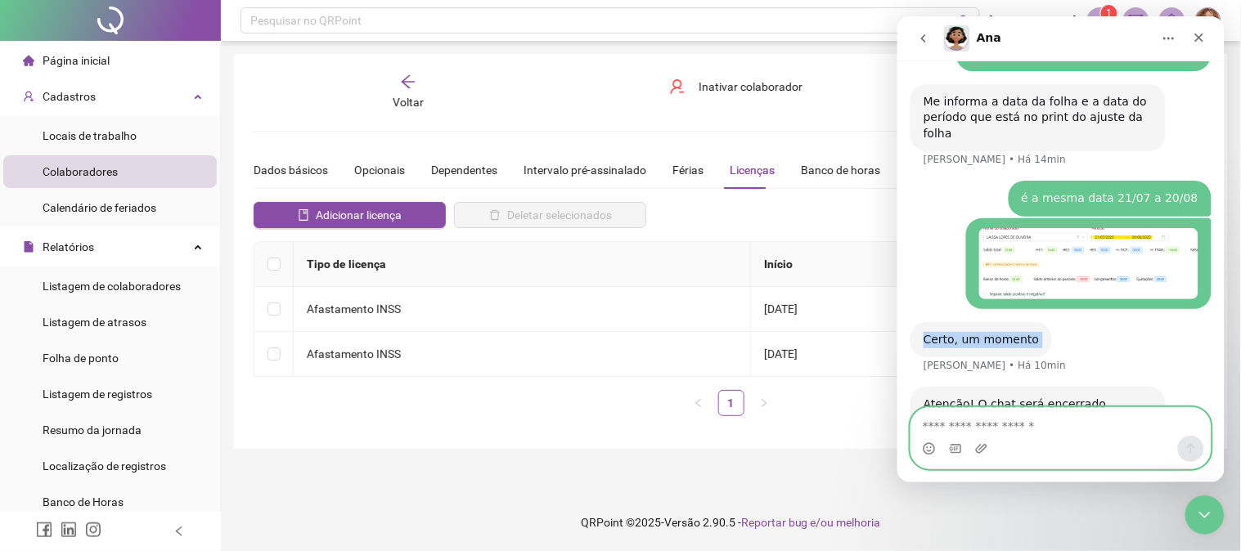
scroll to position [1233, 0]
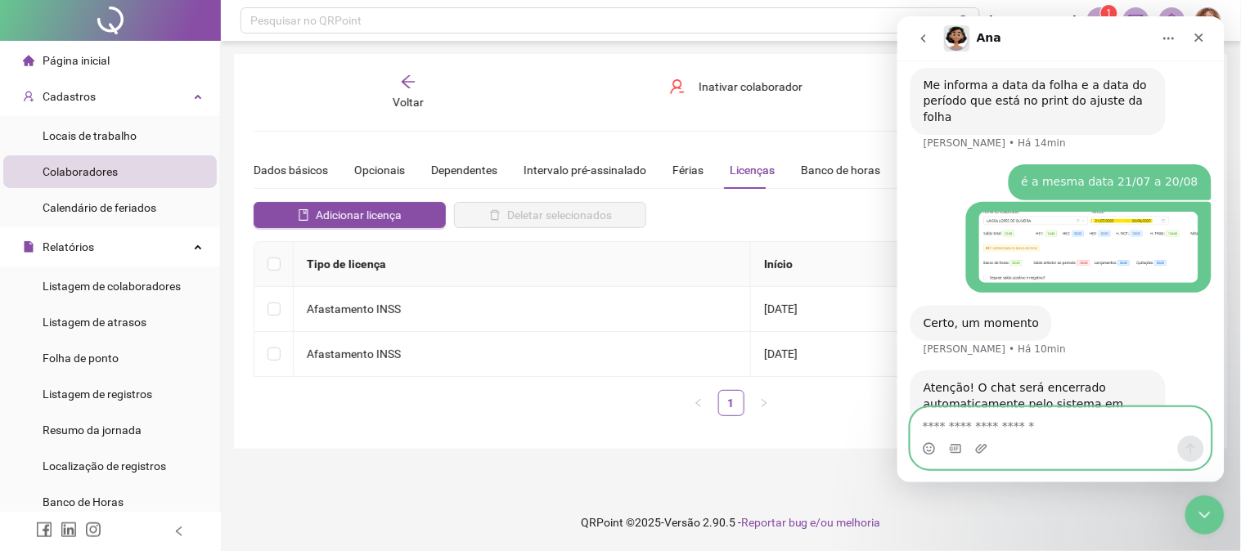
click at [1004, 427] on textarea "Envie uma mensagem..." at bounding box center [1059, 421] width 299 height 28
type textarea "*******"
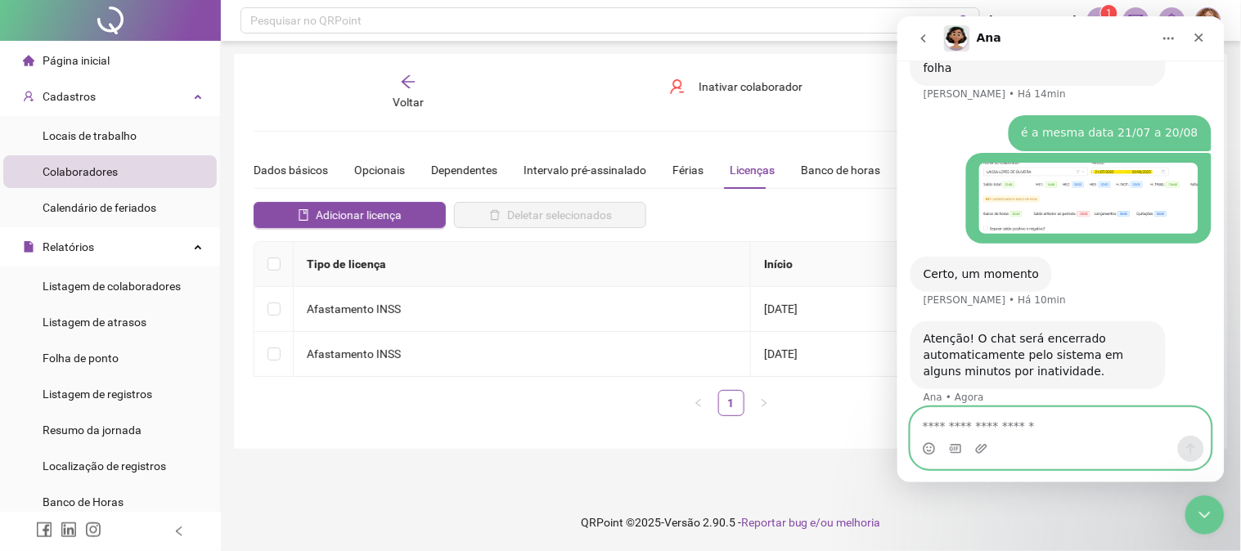
scroll to position [1281, 0]
click at [943, 331] on div "Atenção! O chat será encerrado automaticamente pelo sistema em alguns minutos p…" at bounding box center [1037, 355] width 229 height 48
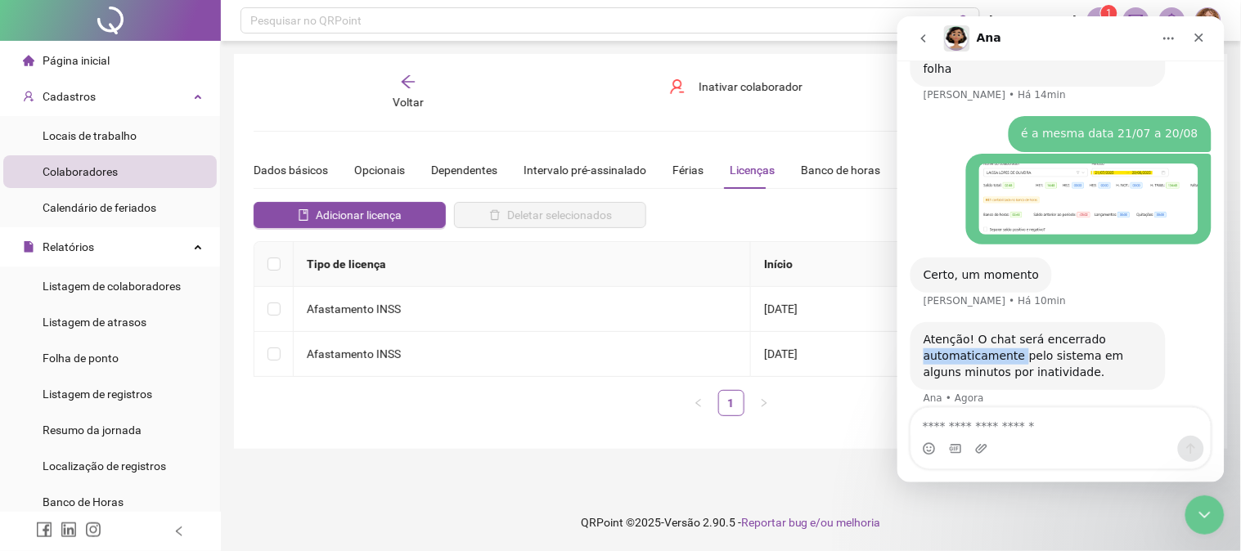
click at [943, 331] on div "Atenção! O chat será encerrado automaticamente pelo sistema em alguns minutos p…" at bounding box center [1037, 355] width 229 height 48
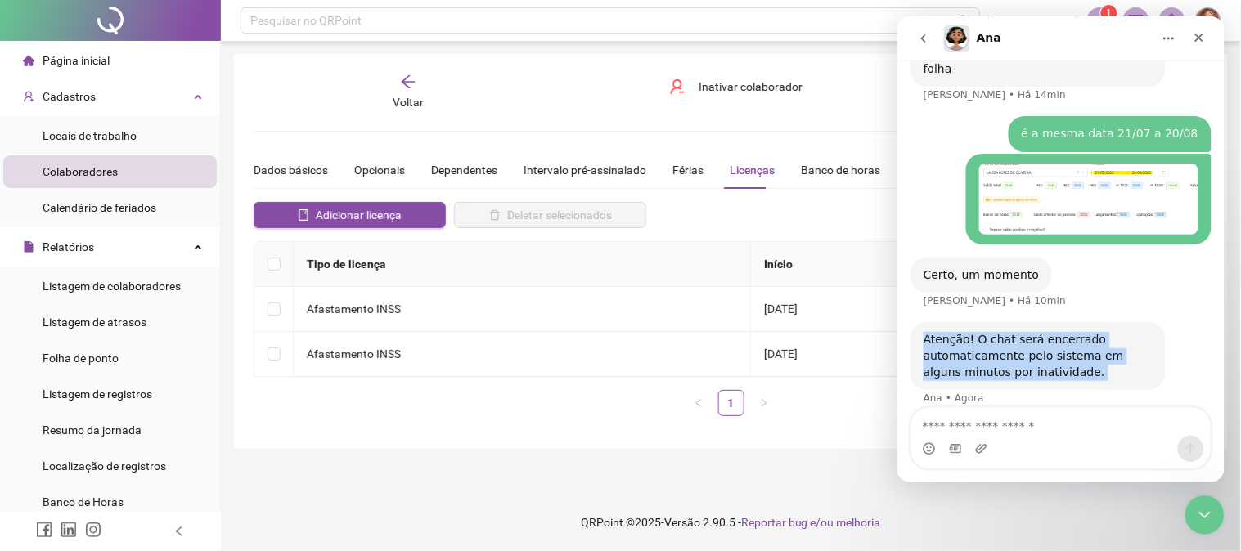
click at [943, 331] on div "Atenção! O chat será encerrado automaticamente pelo sistema em alguns minutos p…" at bounding box center [1037, 355] width 229 height 48
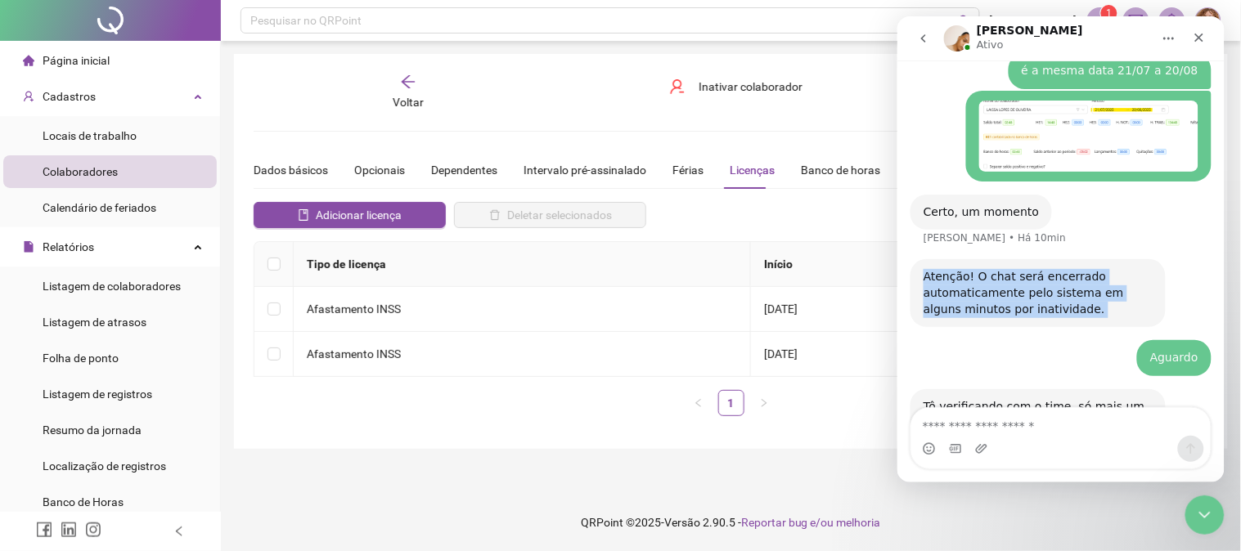
scroll to position [1346, 0]
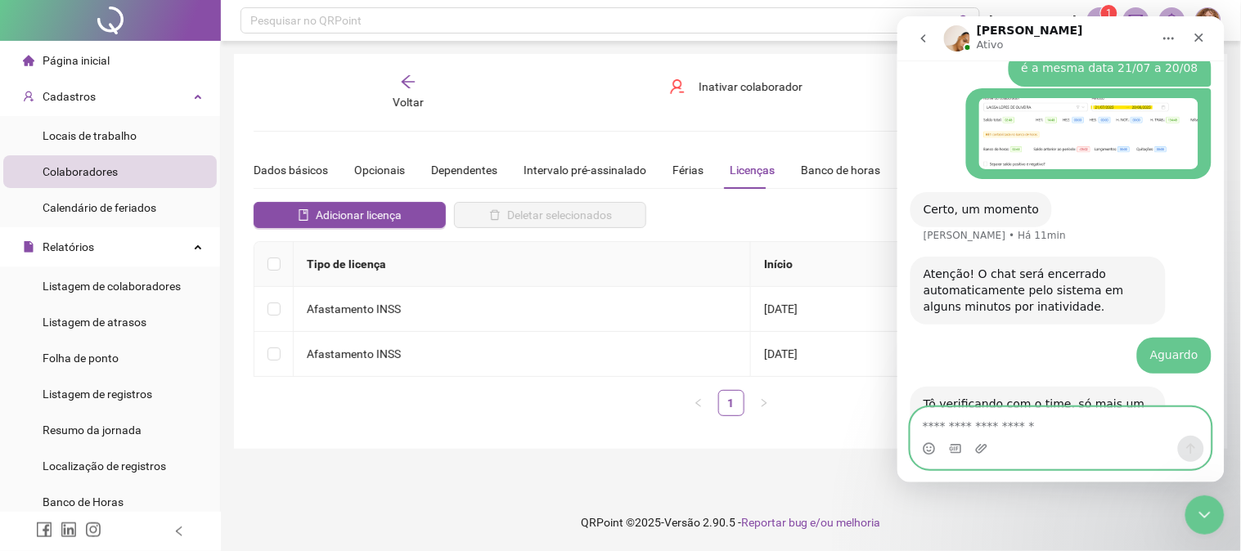
click at [951, 407] on textarea "Envie uma mensagem..." at bounding box center [1059, 421] width 299 height 28
type textarea "*********"
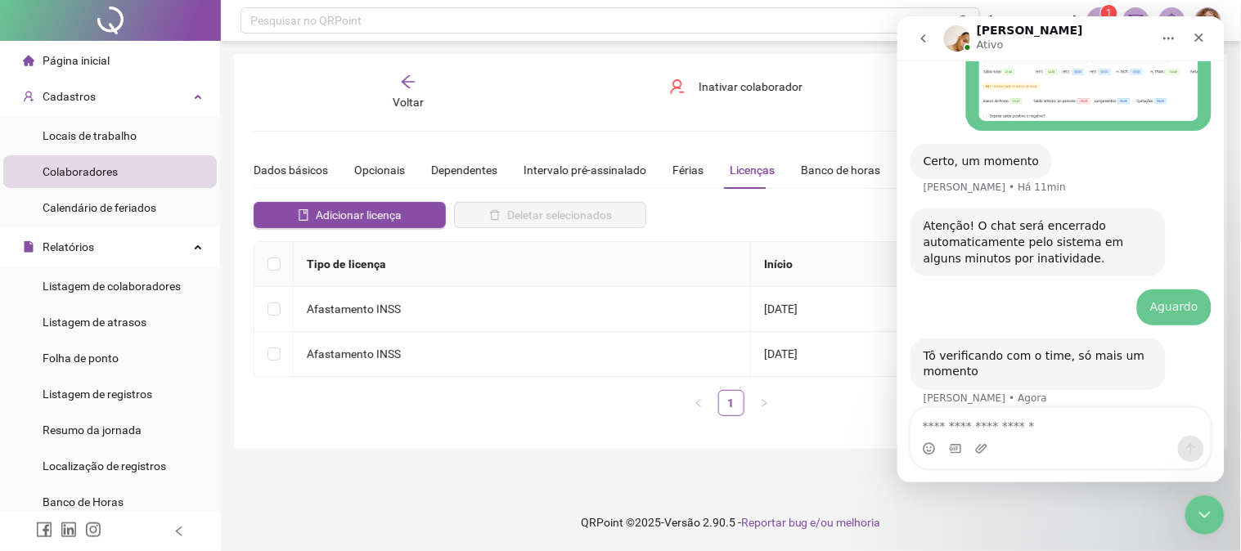
click at [552, 407] on ul "1" at bounding box center [731, 403] width 954 height 26
